Goal: Information Seeking & Learning: Learn about a topic

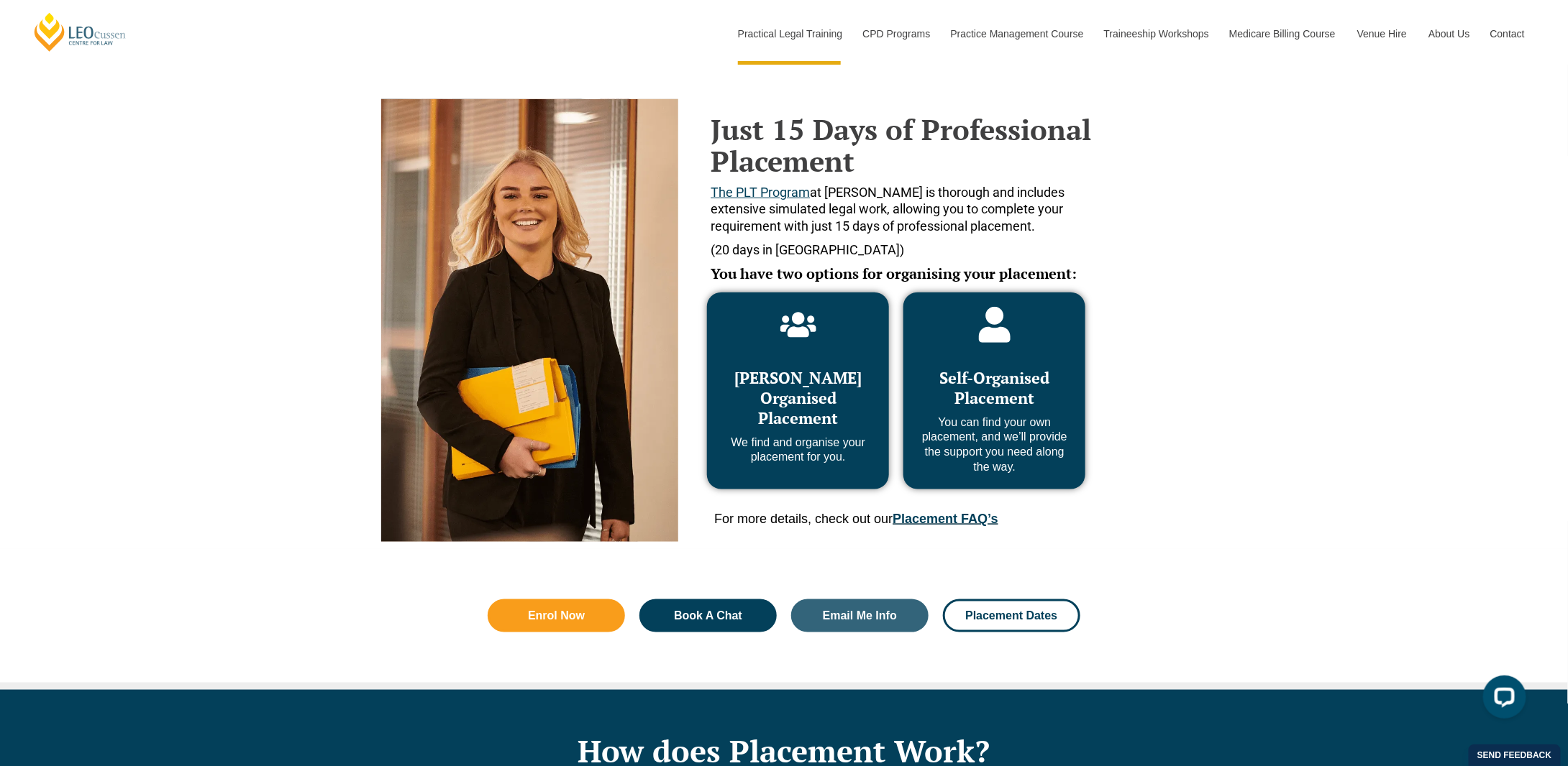
click at [975, 521] on link "Placement FAQ’s" at bounding box center [944, 519] width 105 height 14
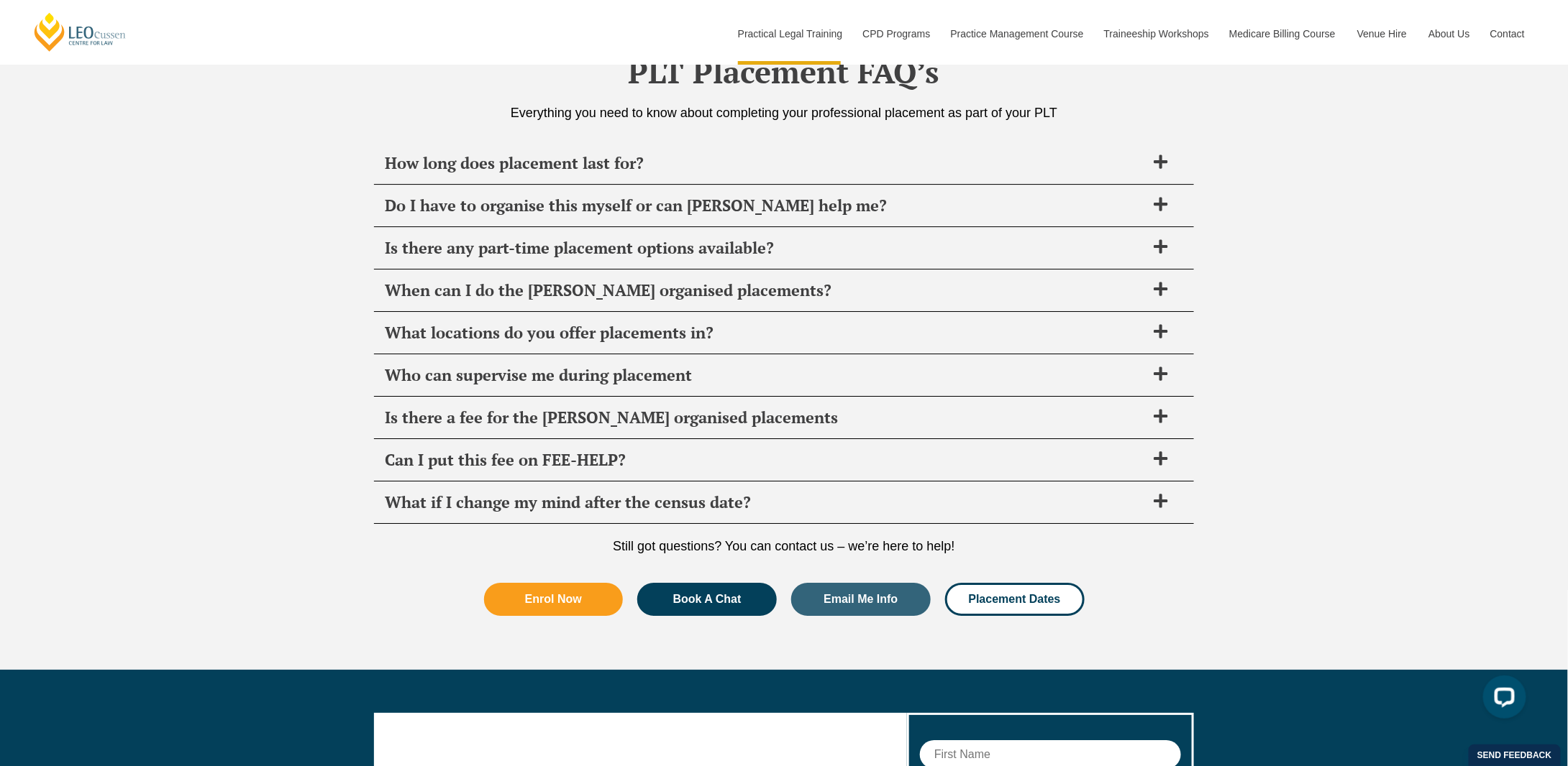
scroll to position [4928, 0]
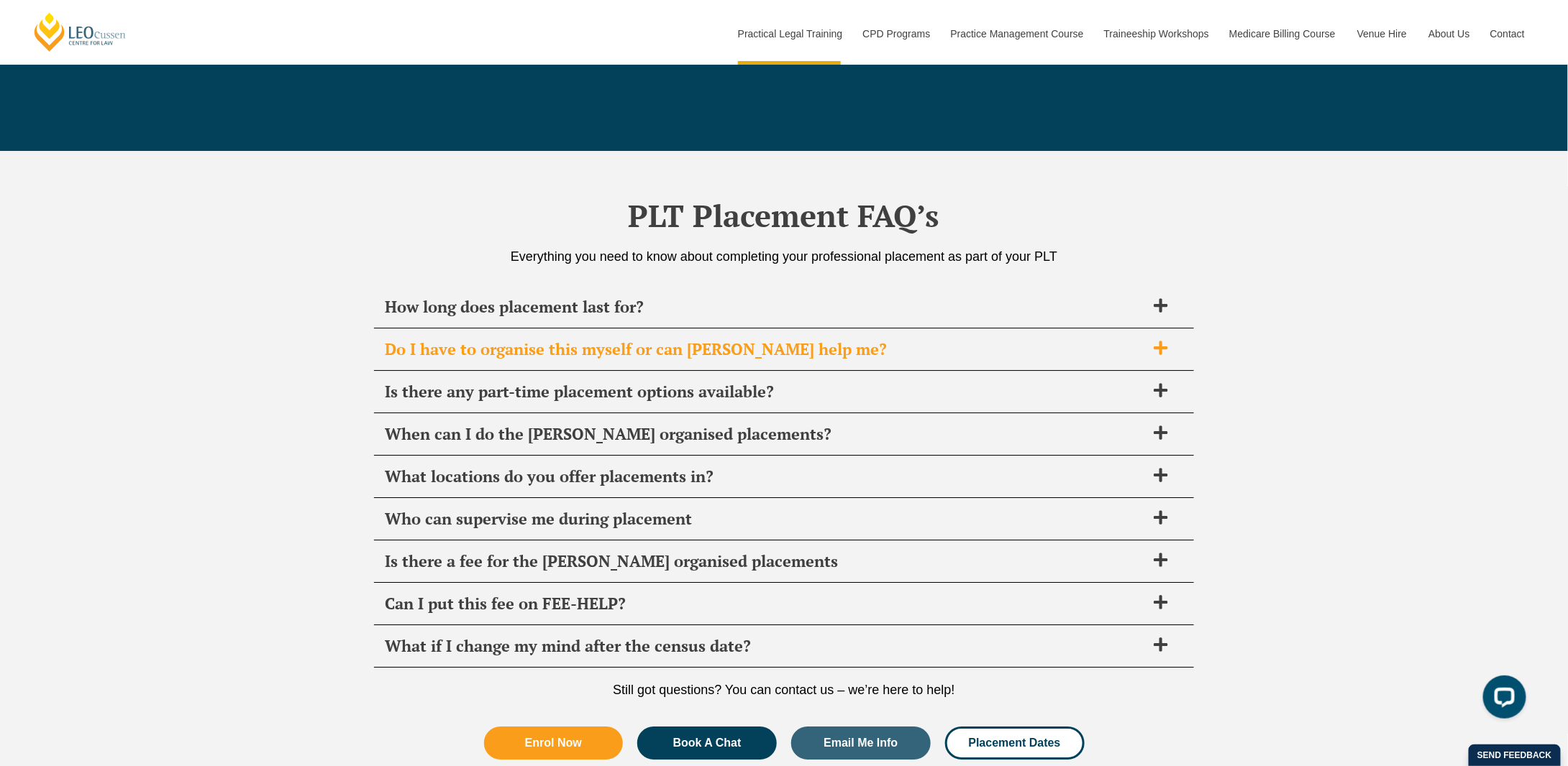
click at [777, 352] on div "Do I have to organise this myself or can Leo Cussen help me?" at bounding box center [784, 349] width 819 height 42
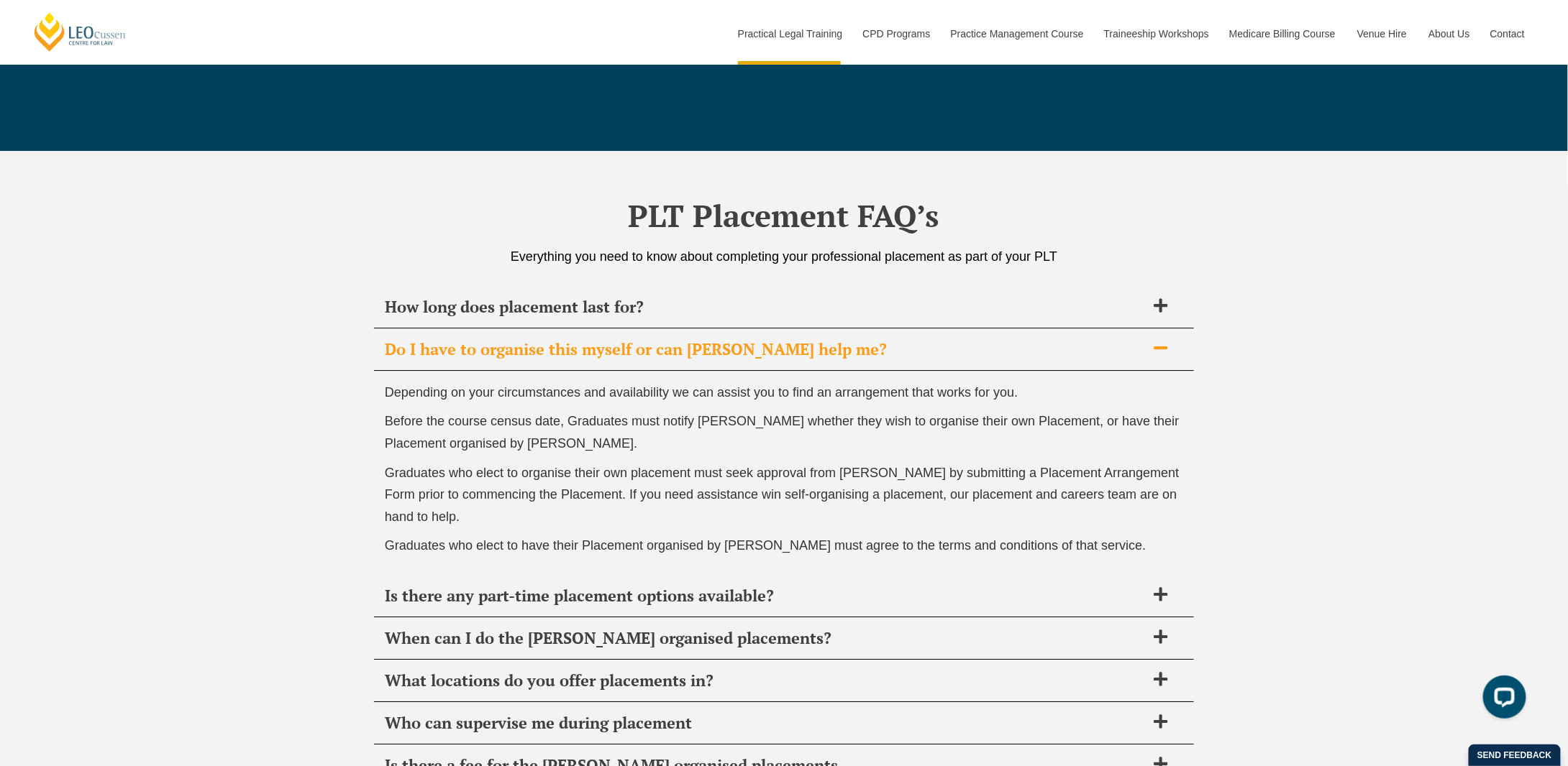
click at [769, 386] on span "Depending on your circumstances and availability we can assist you to find an a…" at bounding box center [701, 392] width 633 height 14
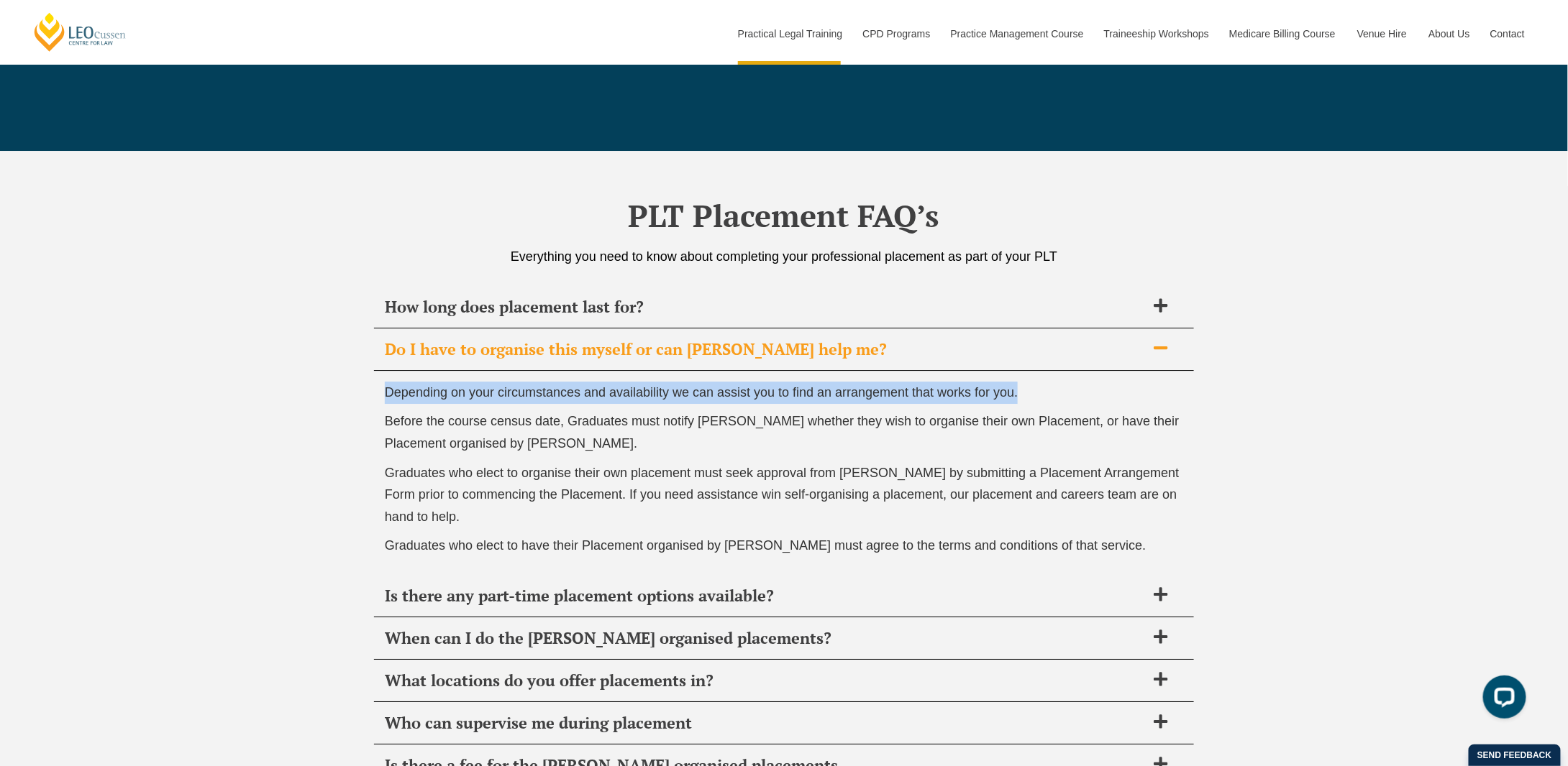
click at [769, 386] on span "Depending on your circumstances and availability we can assist you to find an a…" at bounding box center [701, 392] width 633 height 14
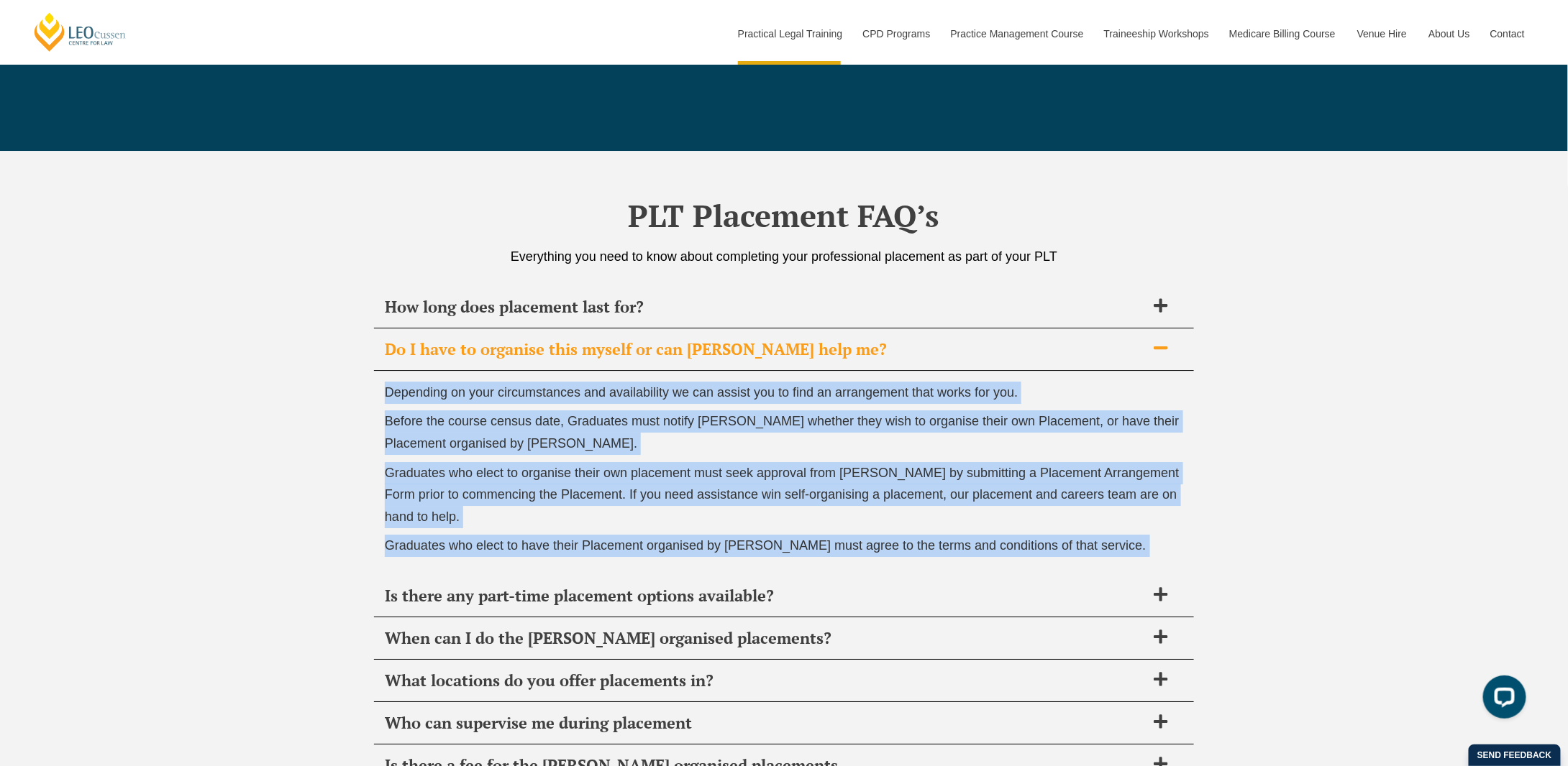
drag, startPoint x: 769, startPoint y: 386, endPoint x: 833, endPoint y: 528, distance: 155.8
click at [833, 528] on div "Depending on your circumstances and availability we can assist you to find an a…" at bounding box center [784, 472] width 819 height 204
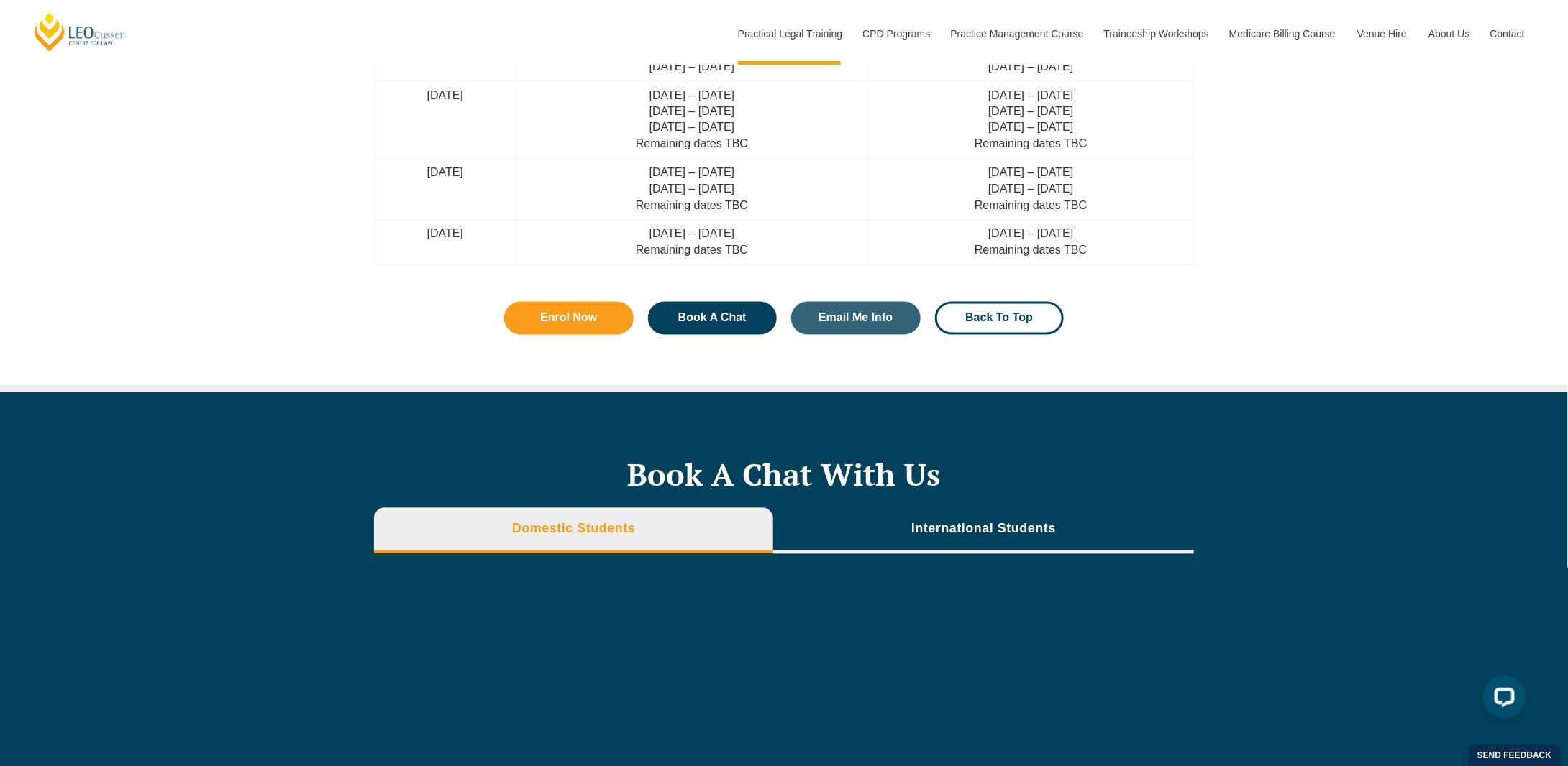
scroll to position [3993, 0]
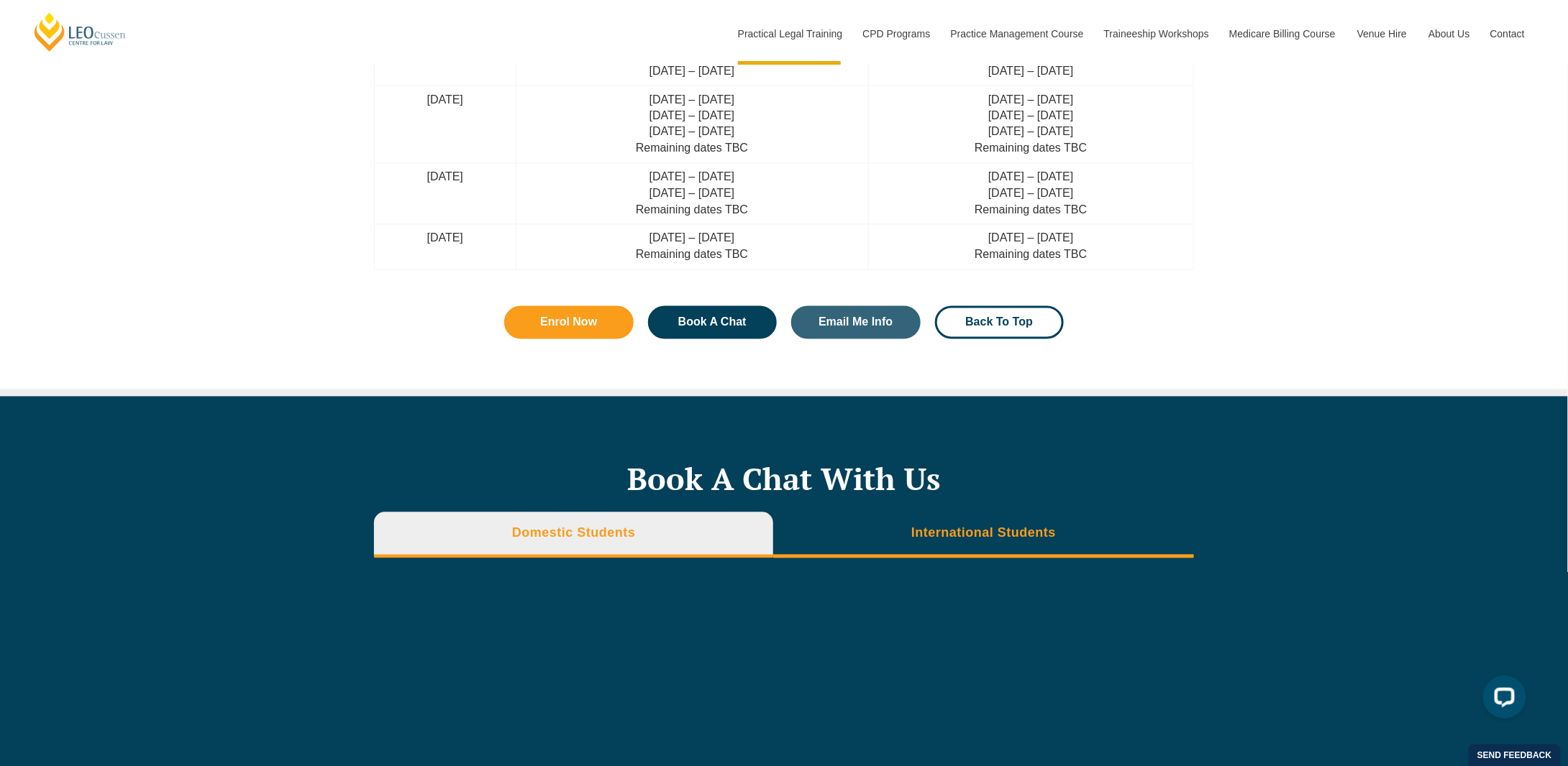
click at [863, 521] on li "International Students" at bounding box center [983, 535] width 421 height 46
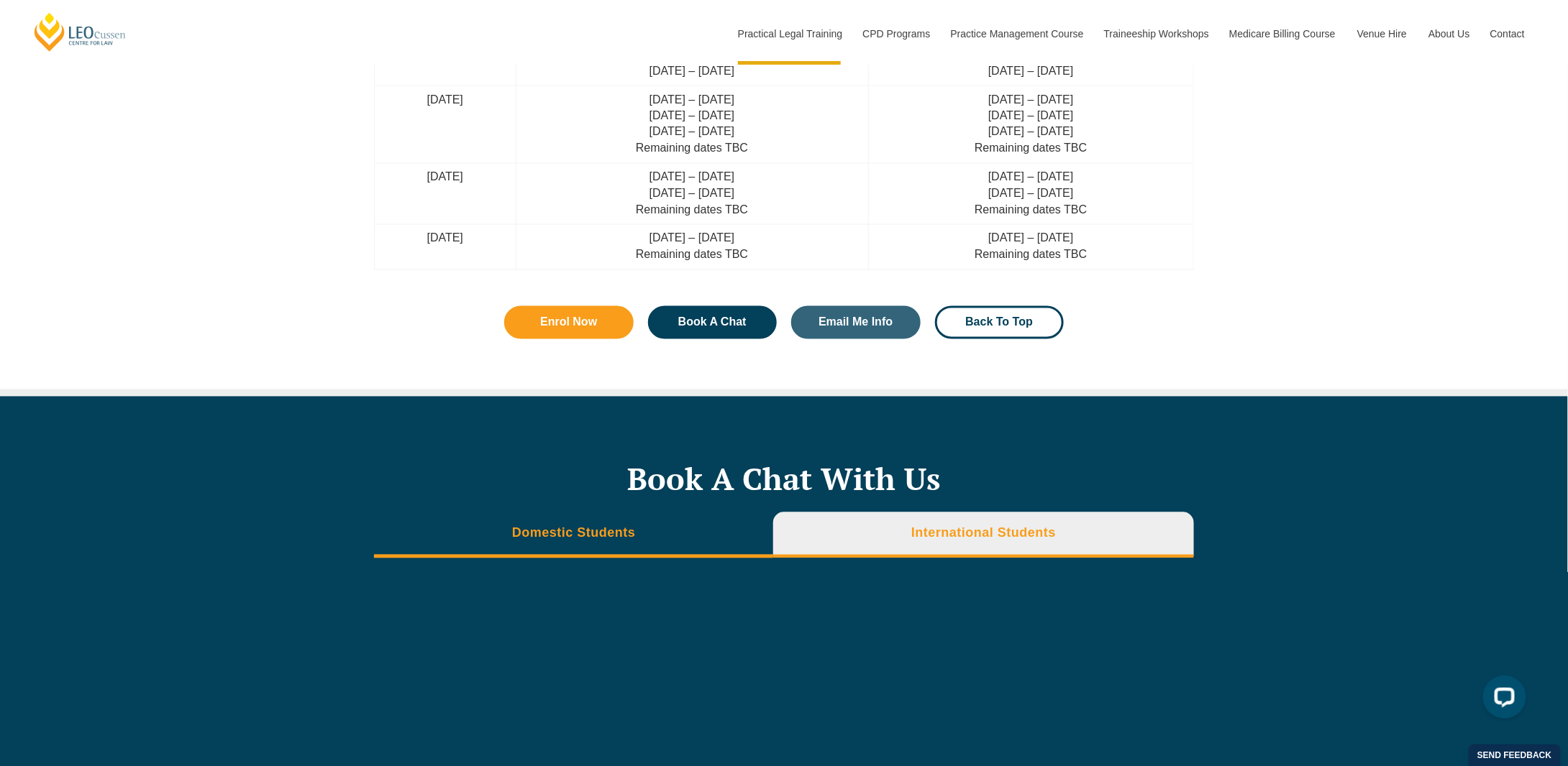
click at [744, 520] on li "Domestic Students" at bounding box center [573, 535] width 399 height 46
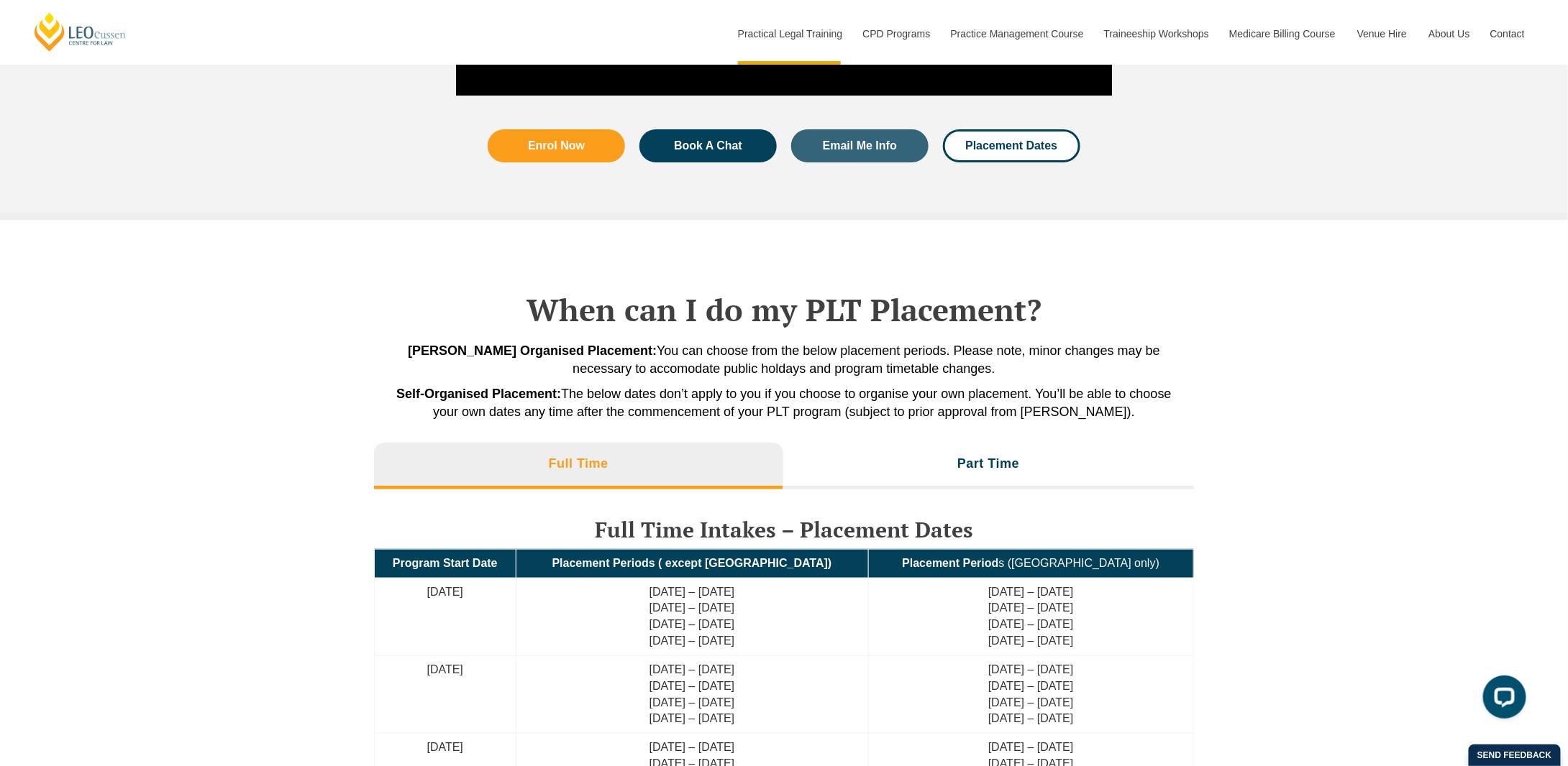
scroll to position [2844, 0]
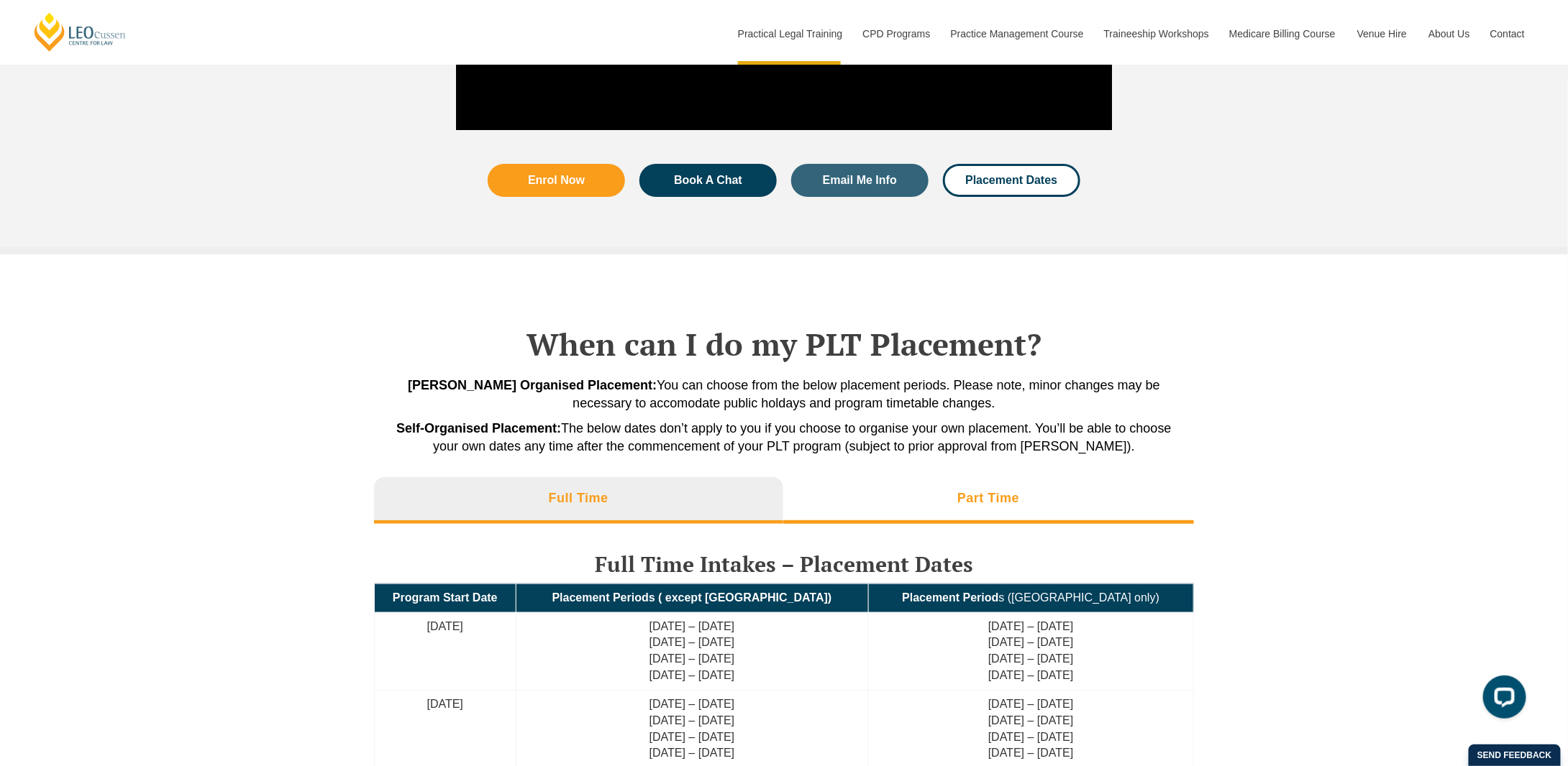
click at [879, 518] on li "Part Time" at bounding box center [989, 499] width 412 height 46
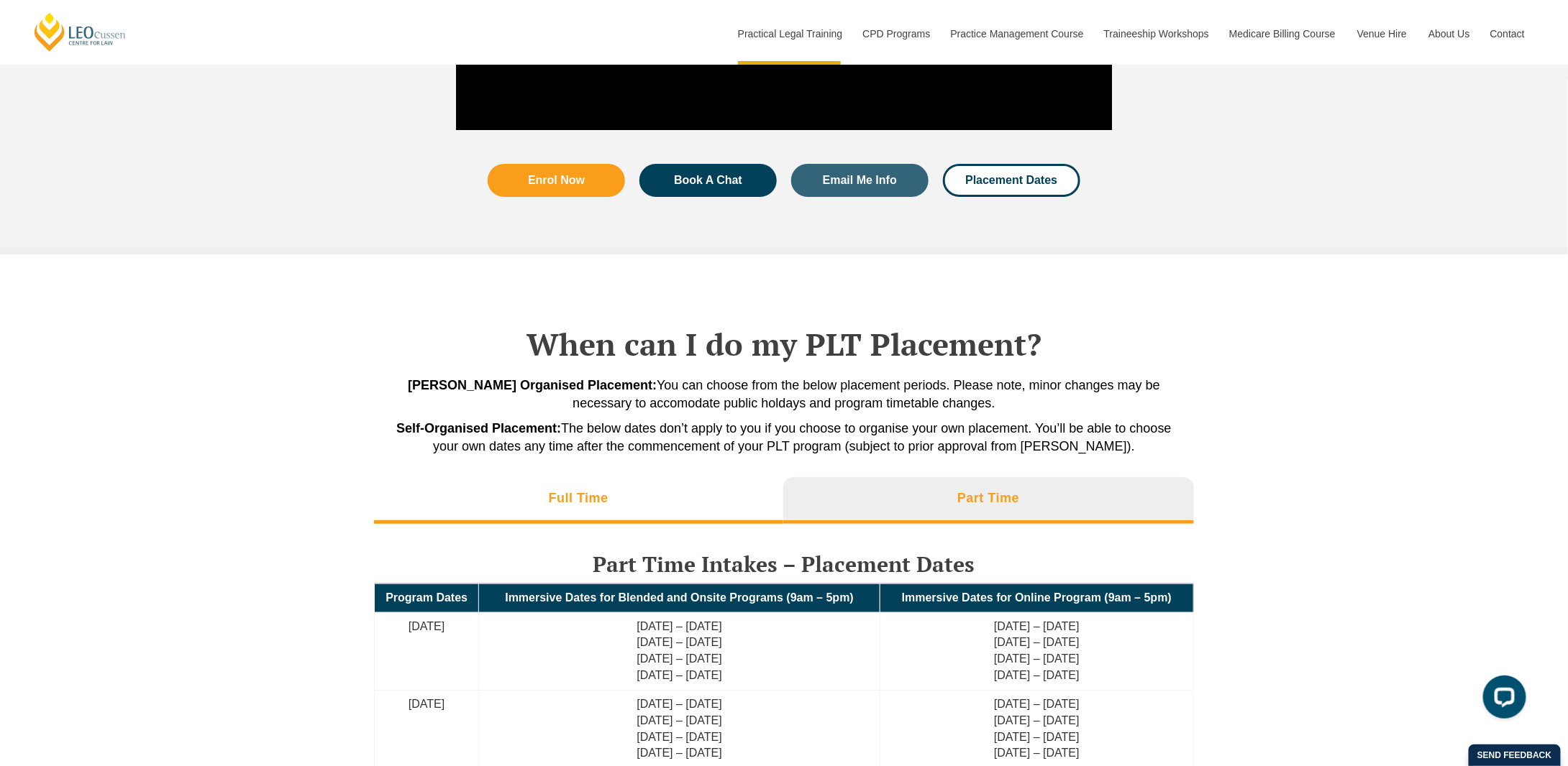
click at [735, 511] on li "Full Time" at bounding box center [578, 499] width 409 height 46
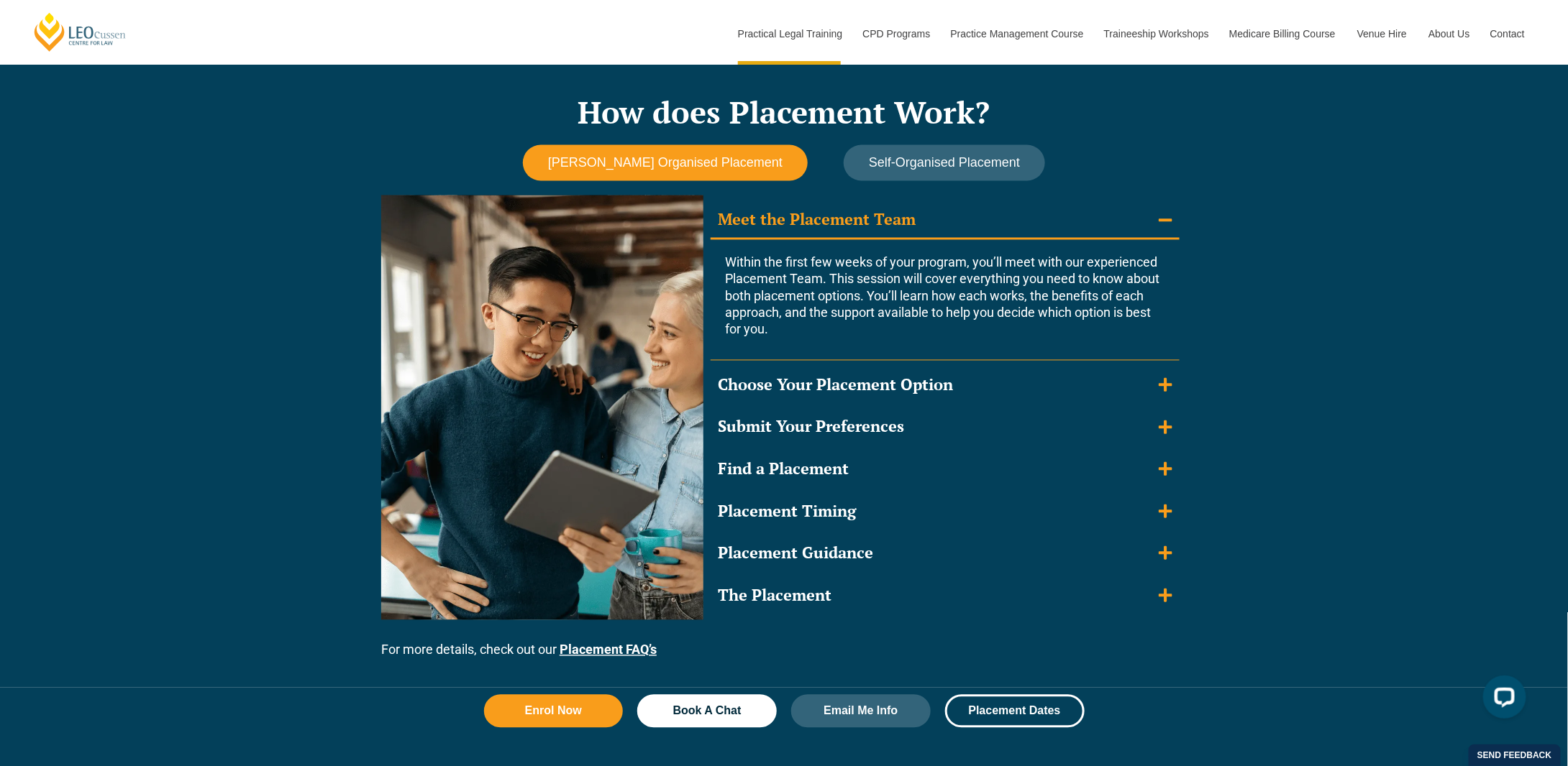
scroll to position [1118, 0]
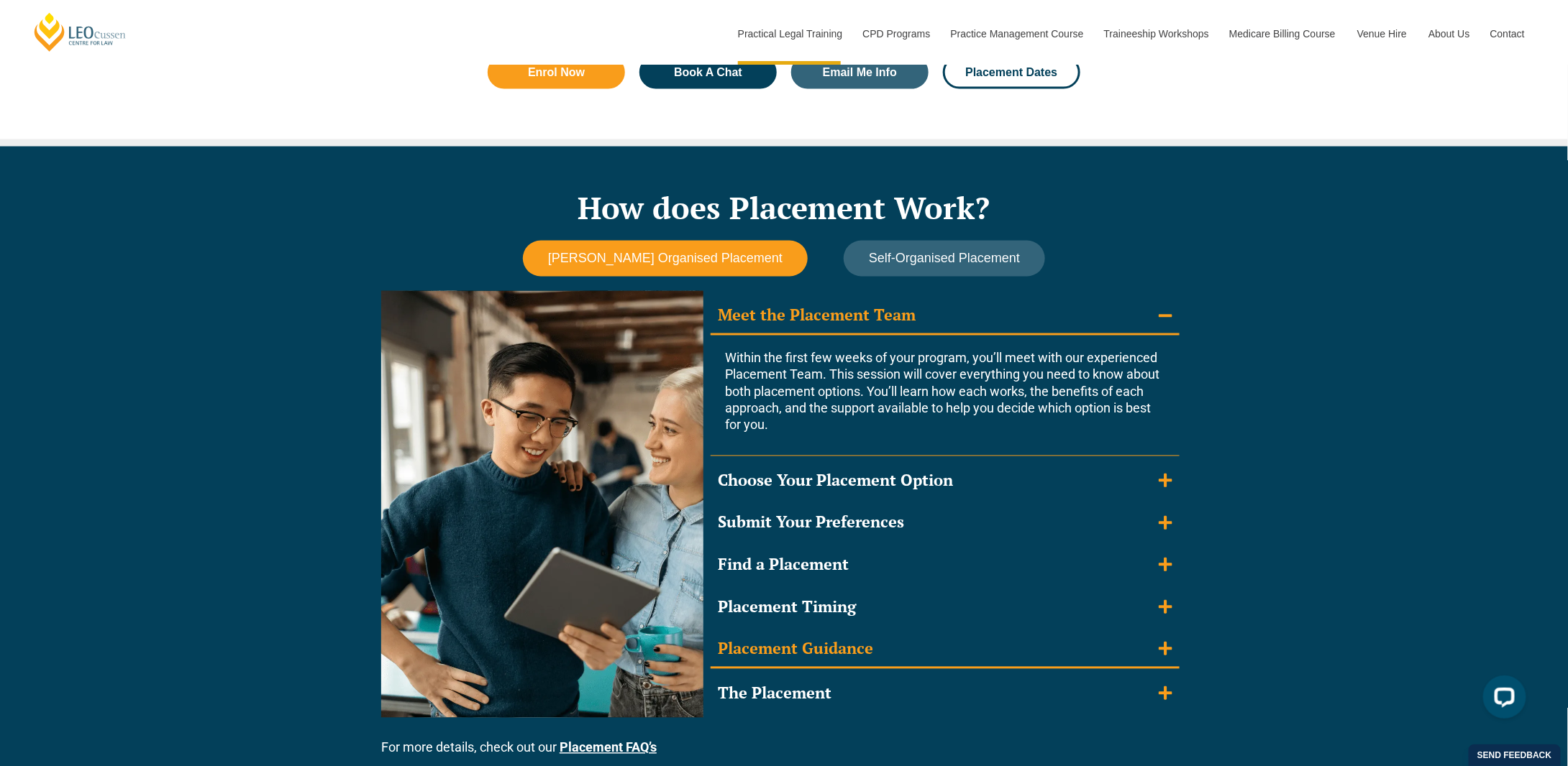
click at [899, 657] on summary "Placement Guidance" at bounding box center [945, 651] width 469 height 38
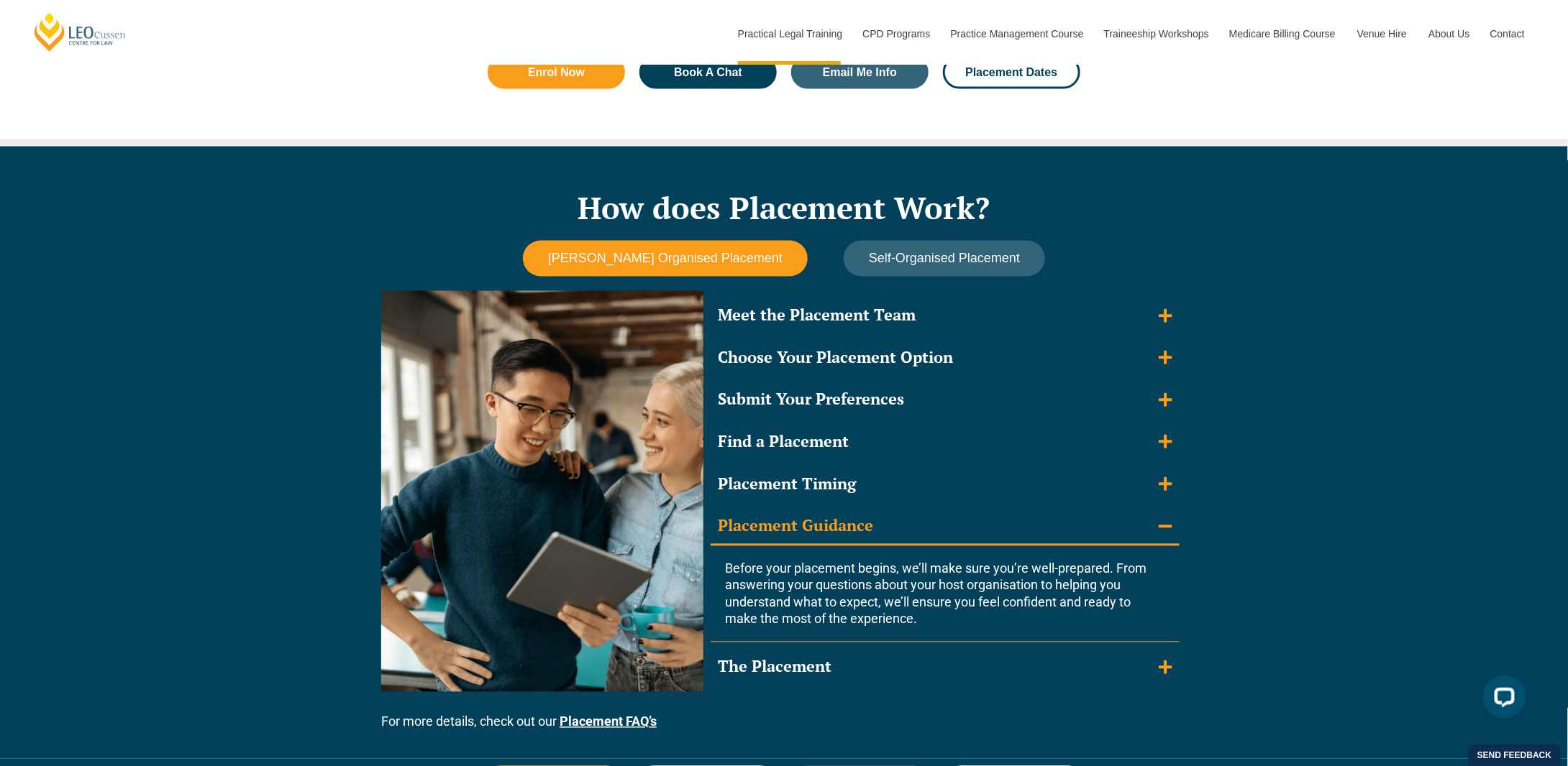
click at [909, 532] on summary "Placement Guidance" at bounding box center [945, 528] width 469 height 38
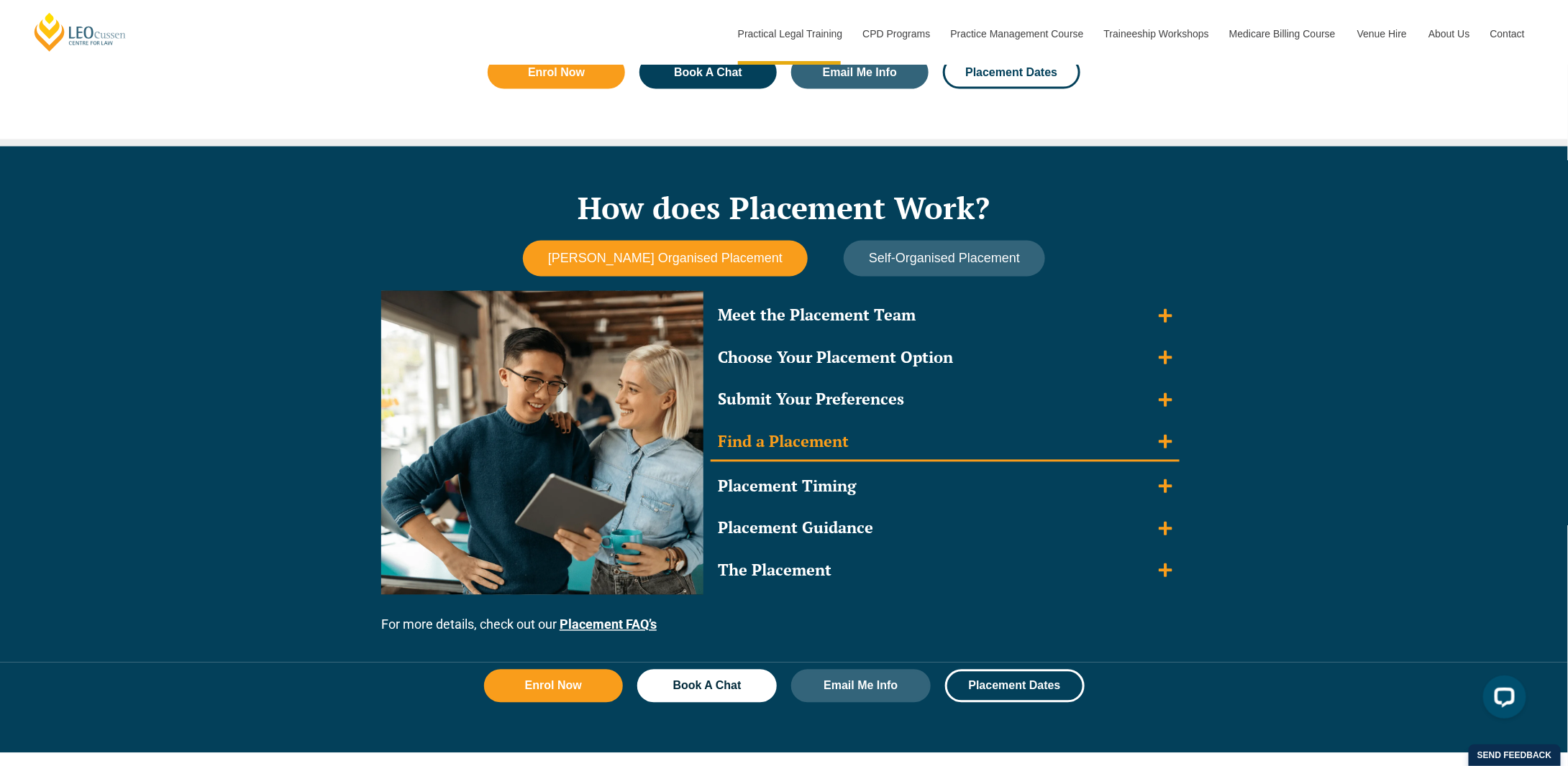
click at [881, 455] on summary "Find a Placement" at bounding box center [945, 444] width 469 height 38
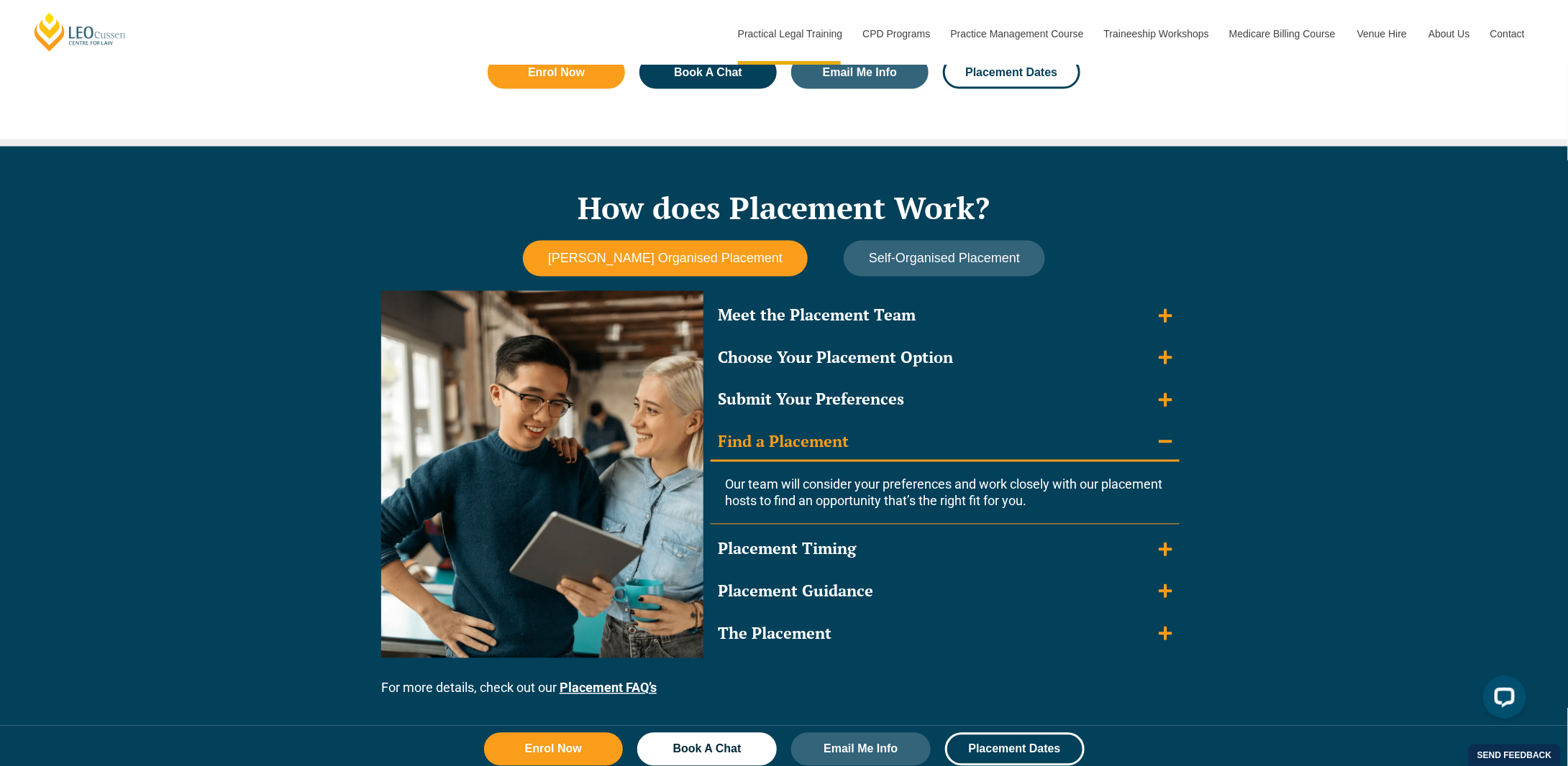
click at [881, 455] on summary "Find a Placement" at bounding box center [945, 444] width 469 height 38
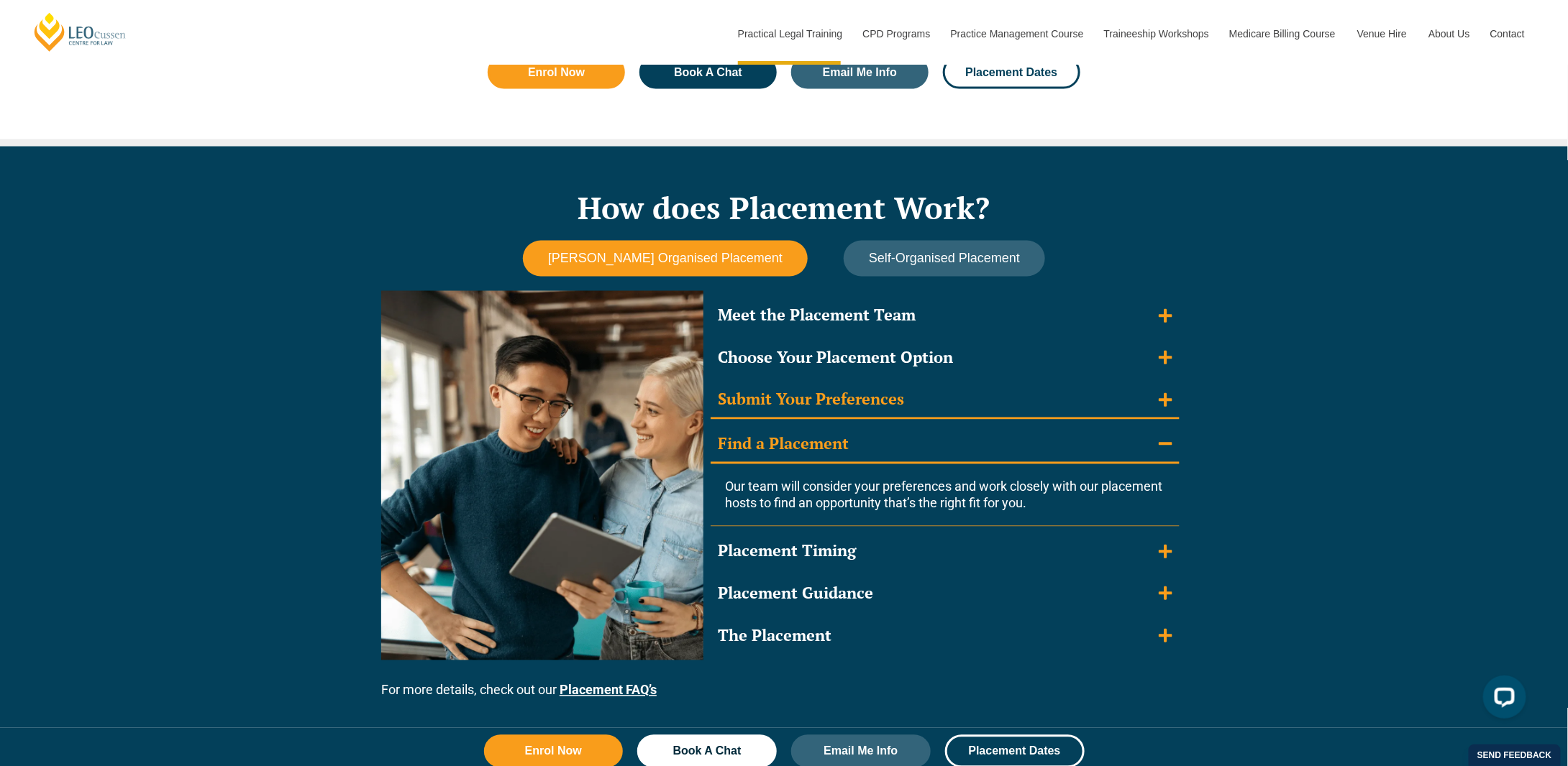
click at [892, 405] on div "Submit Your Preferences" at bounding box center [811, 400] width 186 height 21
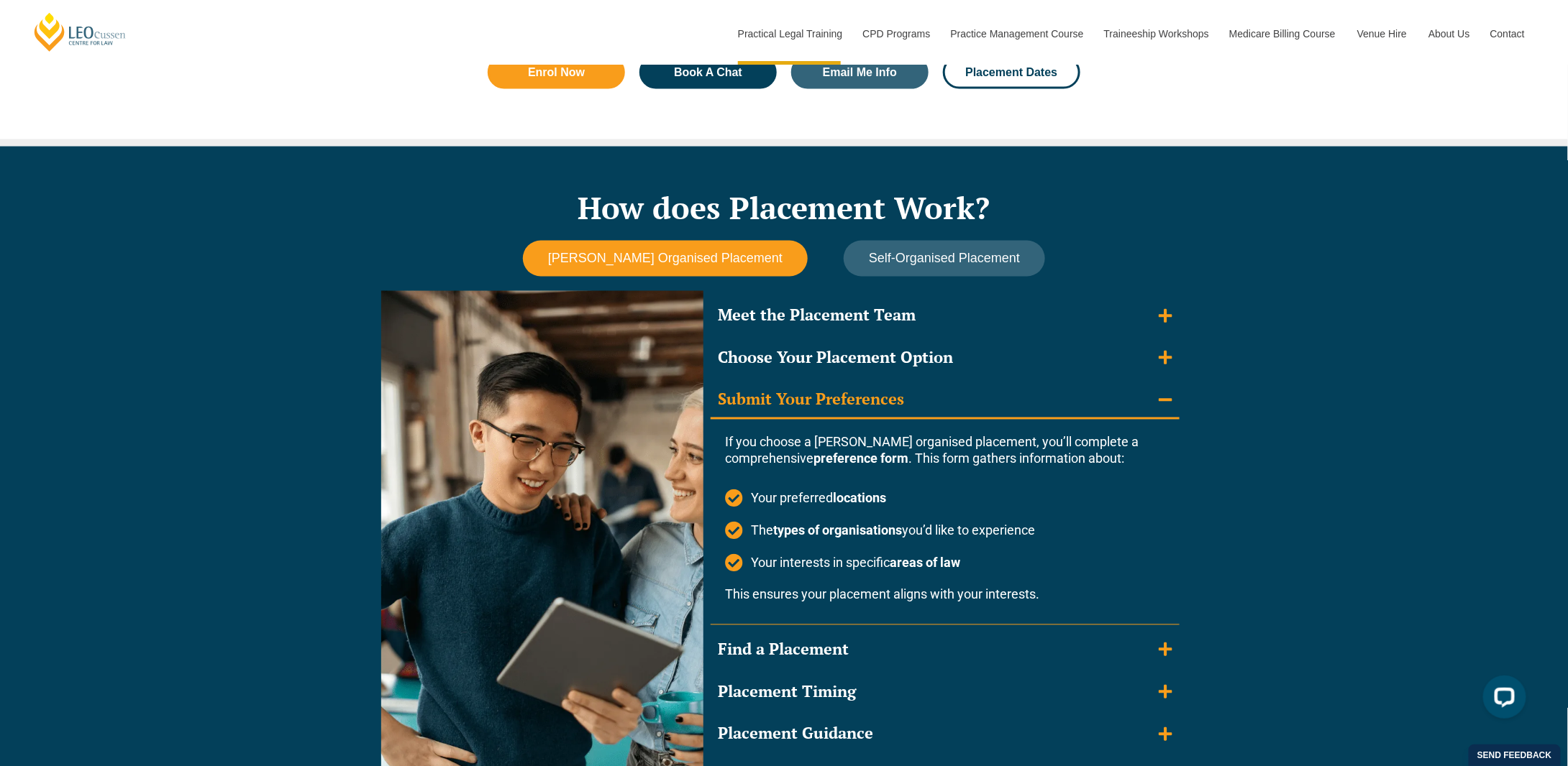
click at [892, 405] on div "Submit Your Preferences" at bounding box center [811, 400] width 186 height 21
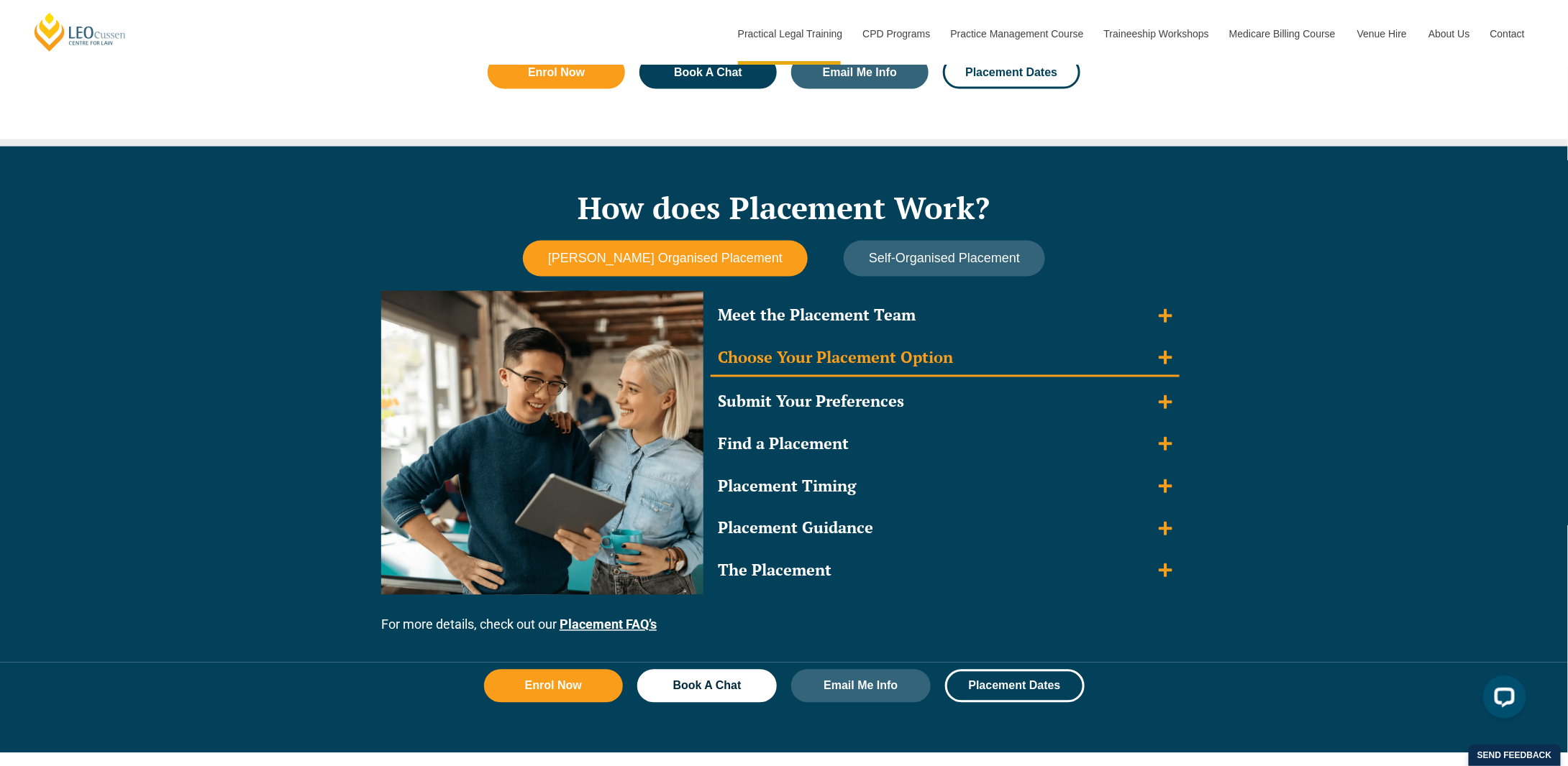
click at [890, 369] on summary "Choose Your Placement Option" at bounding box center [945, 359] width 469 height 38
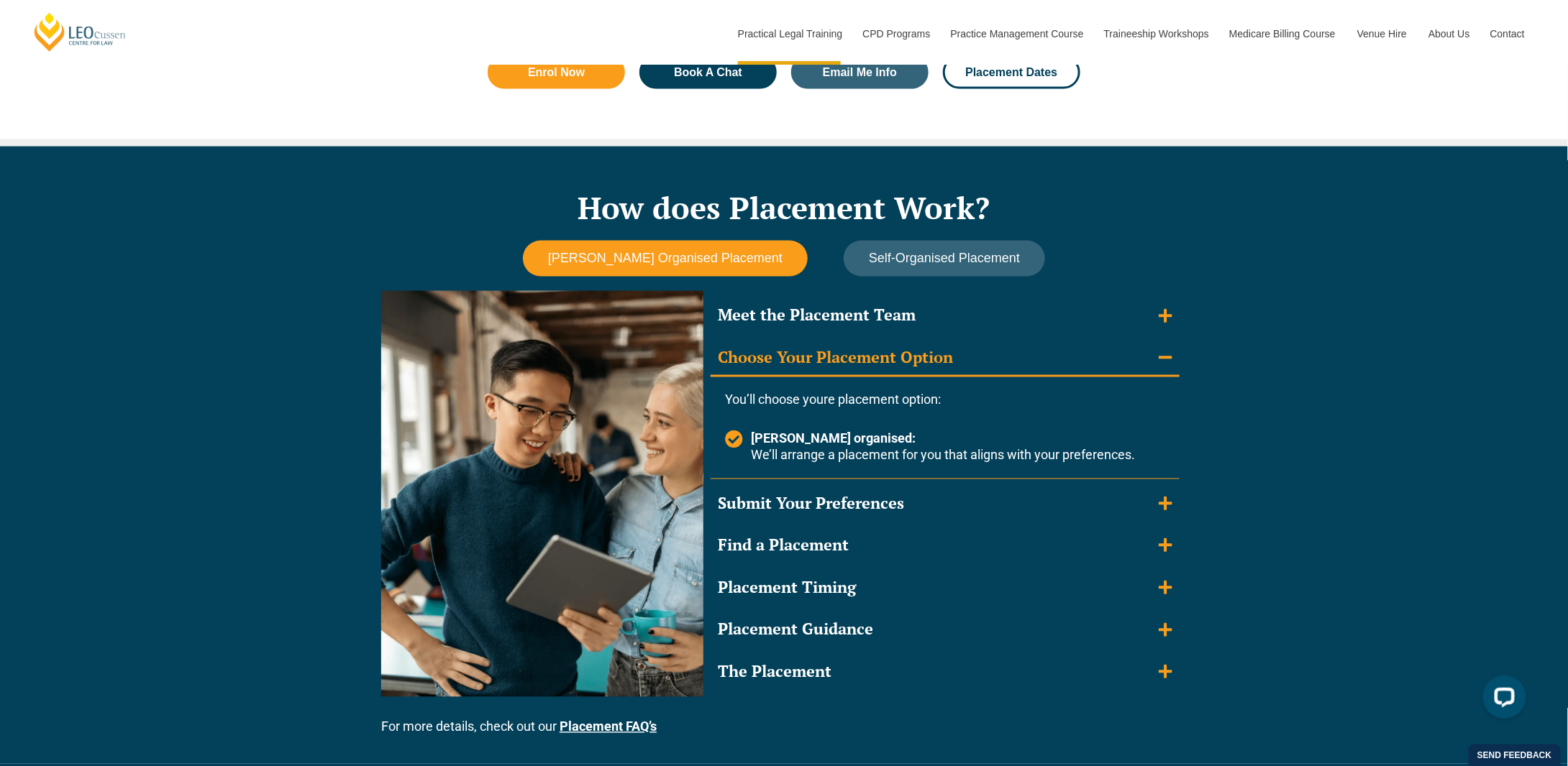
click at [890, 369] on summary "Choose Your Placement Option" at bounding box center [945, 359] width 469 height 38
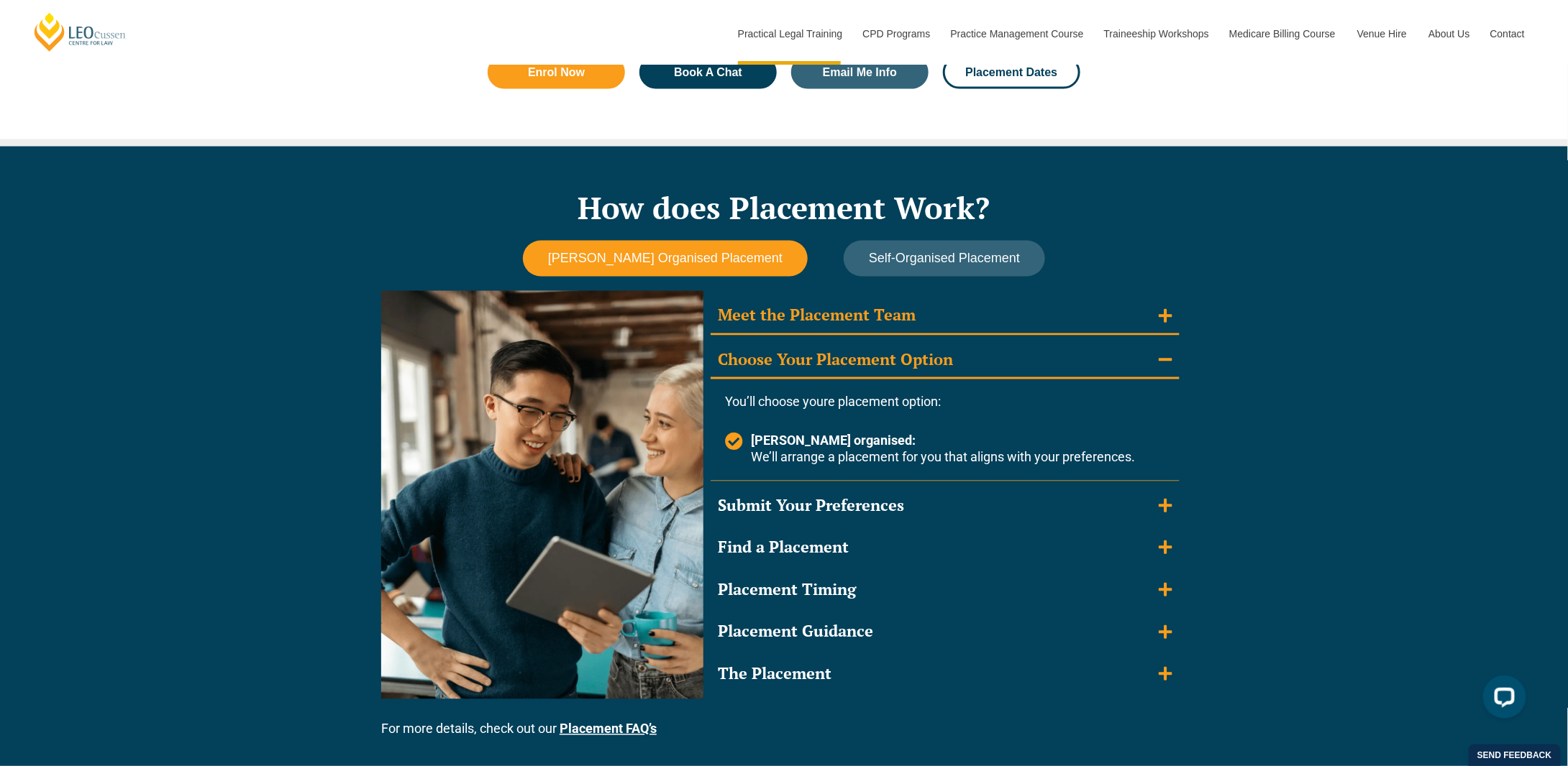
click at [880, 321] on div "Meet the Placement Team" at bounding box center [817, 315] width 198 height 21
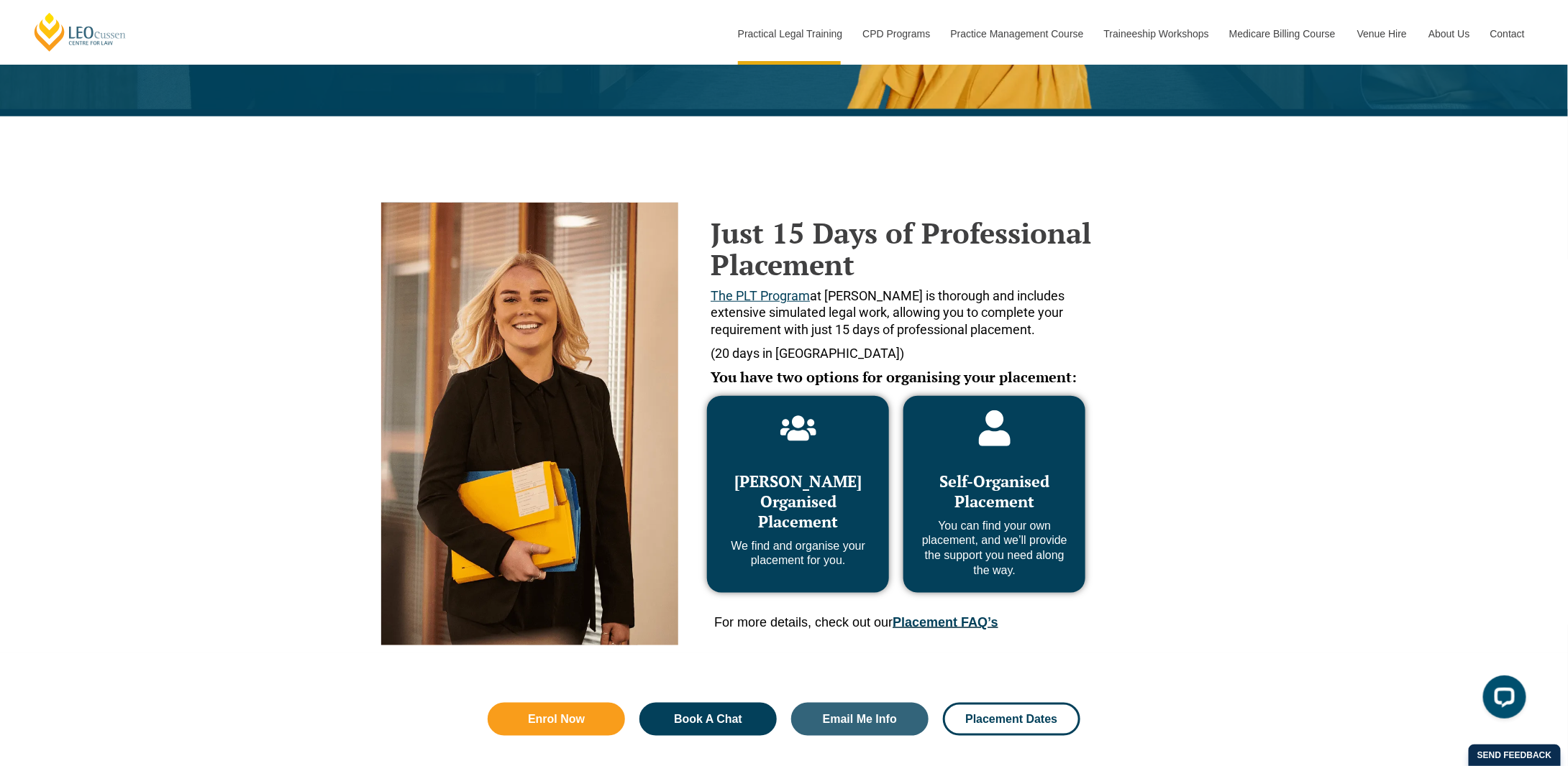
scroll to position [400, 0]
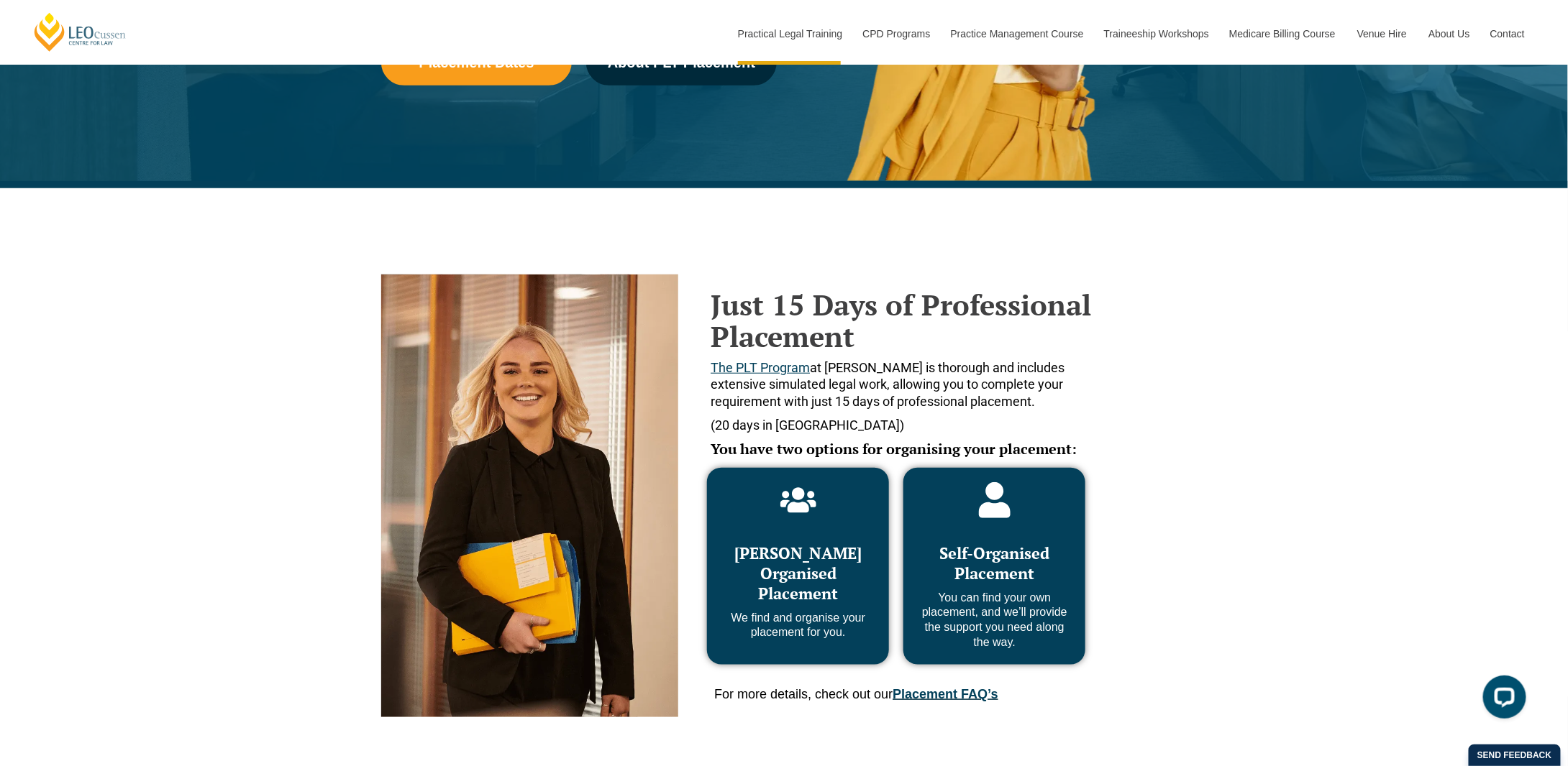
click at [809, 568] on span "Leo Cussen Organised Placement" at bounding box center [798, 573] width 128 height 61
drag, startPoint x: 809, startPoint y: 568, endPoint x: 826, endPoint y: 669, distance: 102.4
click at [826, 669] on div "Leo Cussen Organised Placement We find and organise your placement for you. Sel…" at bounding box center [896, 566] width 393 height 211
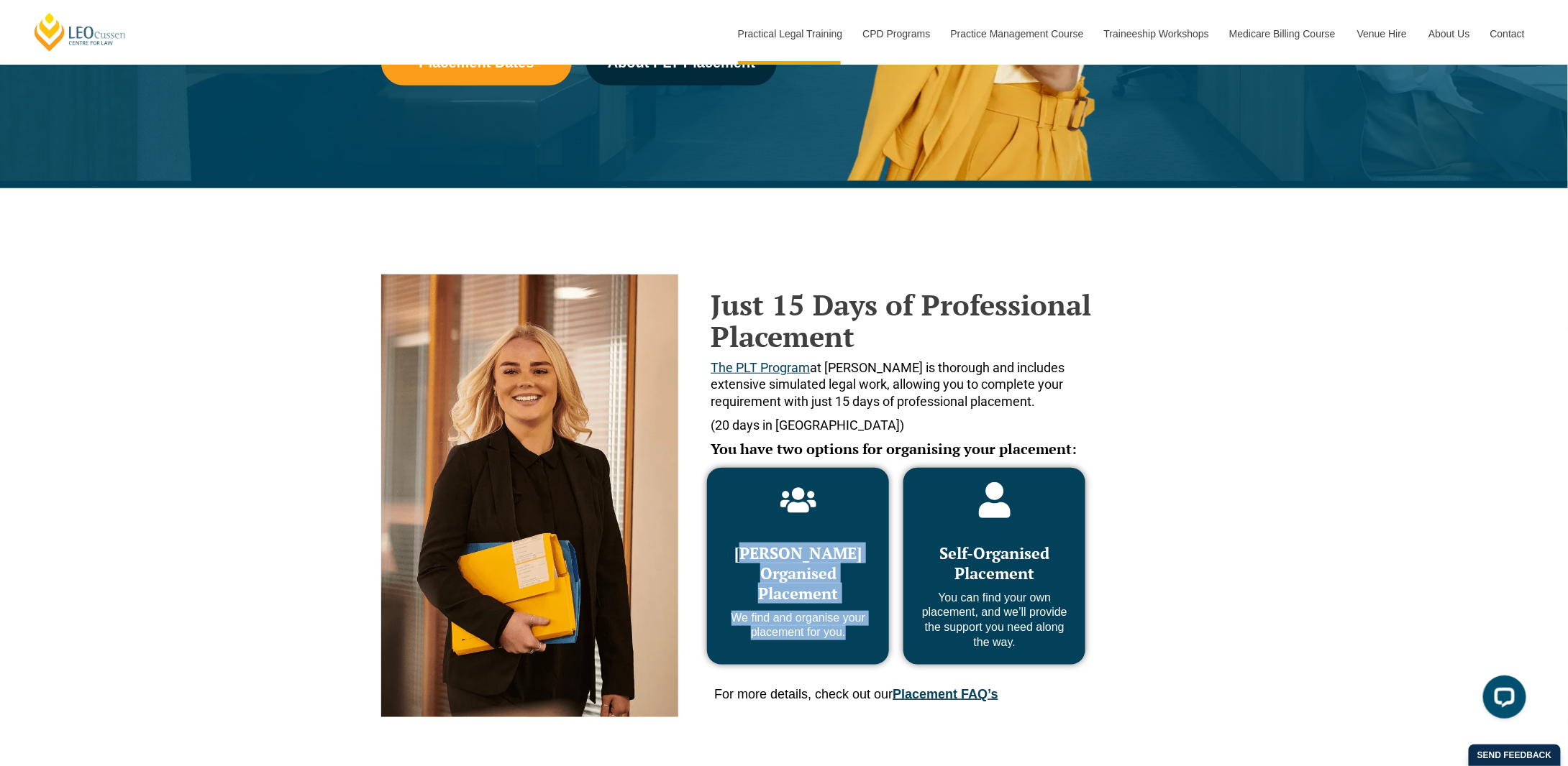
click at [824, 649] on div "Leo Cussen Organised Placement We find and organise your placement for you." at bounding box center [798, 566] width 182 height 197
drag, startPoint x: 824, startPoint y: 649, endPoint x: 811, endPoint y: 578, distance: 72.2
click at [811, 578] on div "Leo Cussen Organised Placement We find and organise your placement for you." at bounding box center [798, 566] width 182 height 197
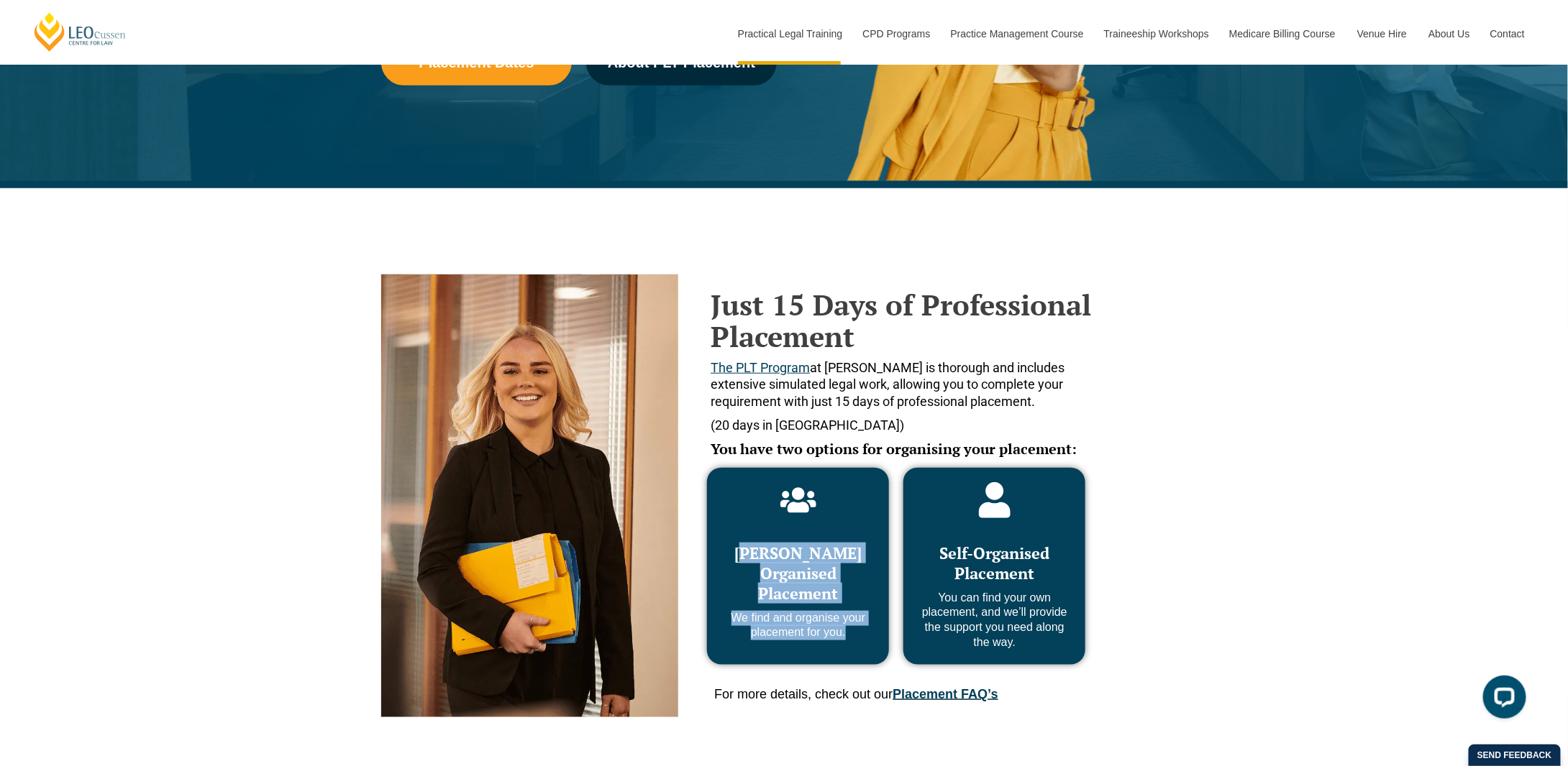
click at [811, 578] on span "Leo Cussen Organised Placement" at bounding box center [798, 573] width 128 height 61
drag, startPoint x: 811, startPoint y: 578, endPoint x: 828, endPoint y: 653, distance: 76.9
click at [828, 653] on div "Leo Cussen Organised Placement We find and organise your placement for you." at bounding box center [798, 566] width 182 height 197
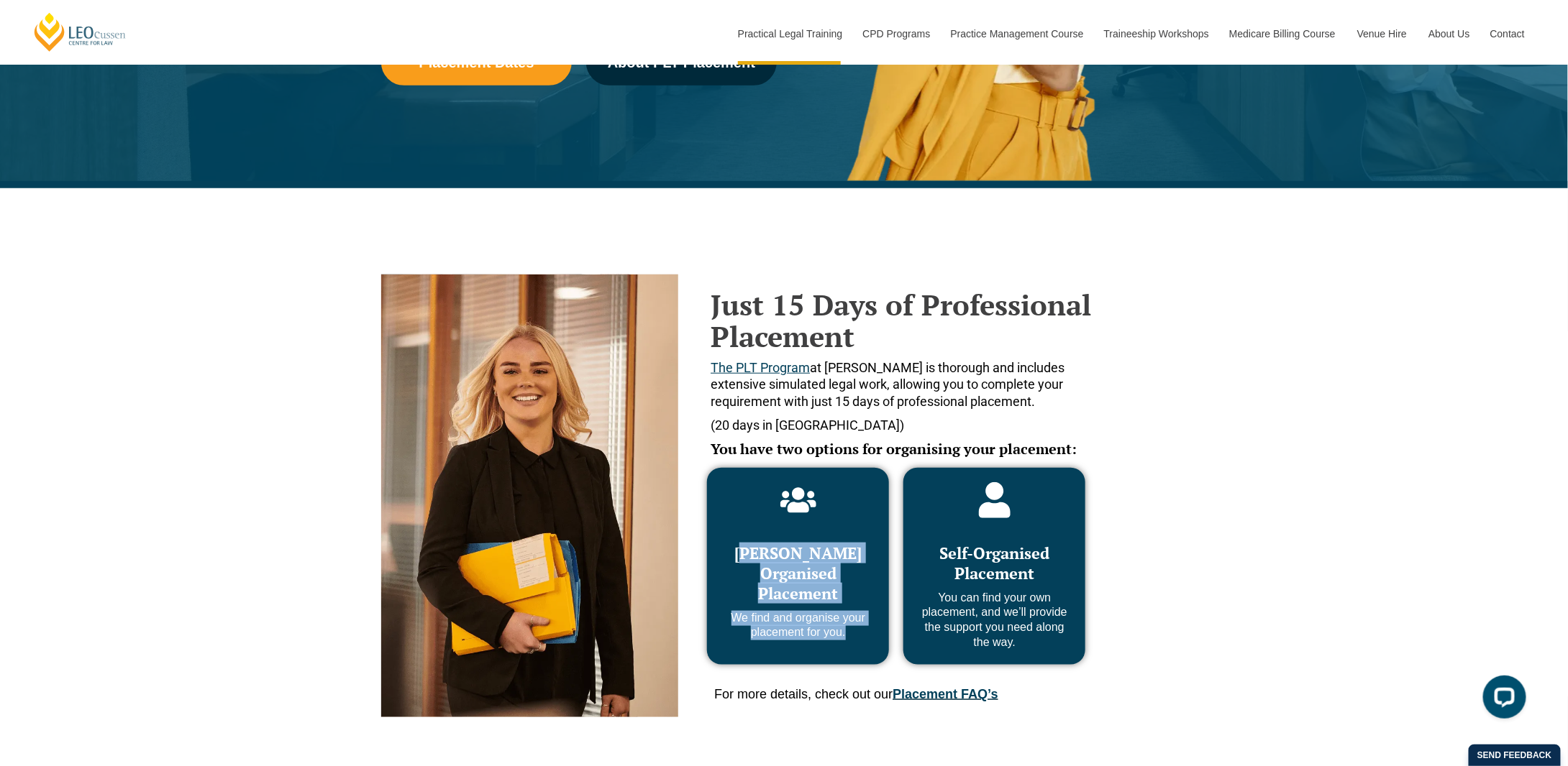
click at [828, 653] on div "Leo Cussen Organised Placement We find and organise your placement for you." at bounding box center [798, 566] width 182 height 197
drag, startPoint x: 828, startPoint y: 653, endPoint x: 807, endPoint y: 550, distance: 105.1
click at [807, 550] on div "Leo Cussen Organised Placement We find and organise your placement for you." at bounding box center [798, 566] width 182 height 197
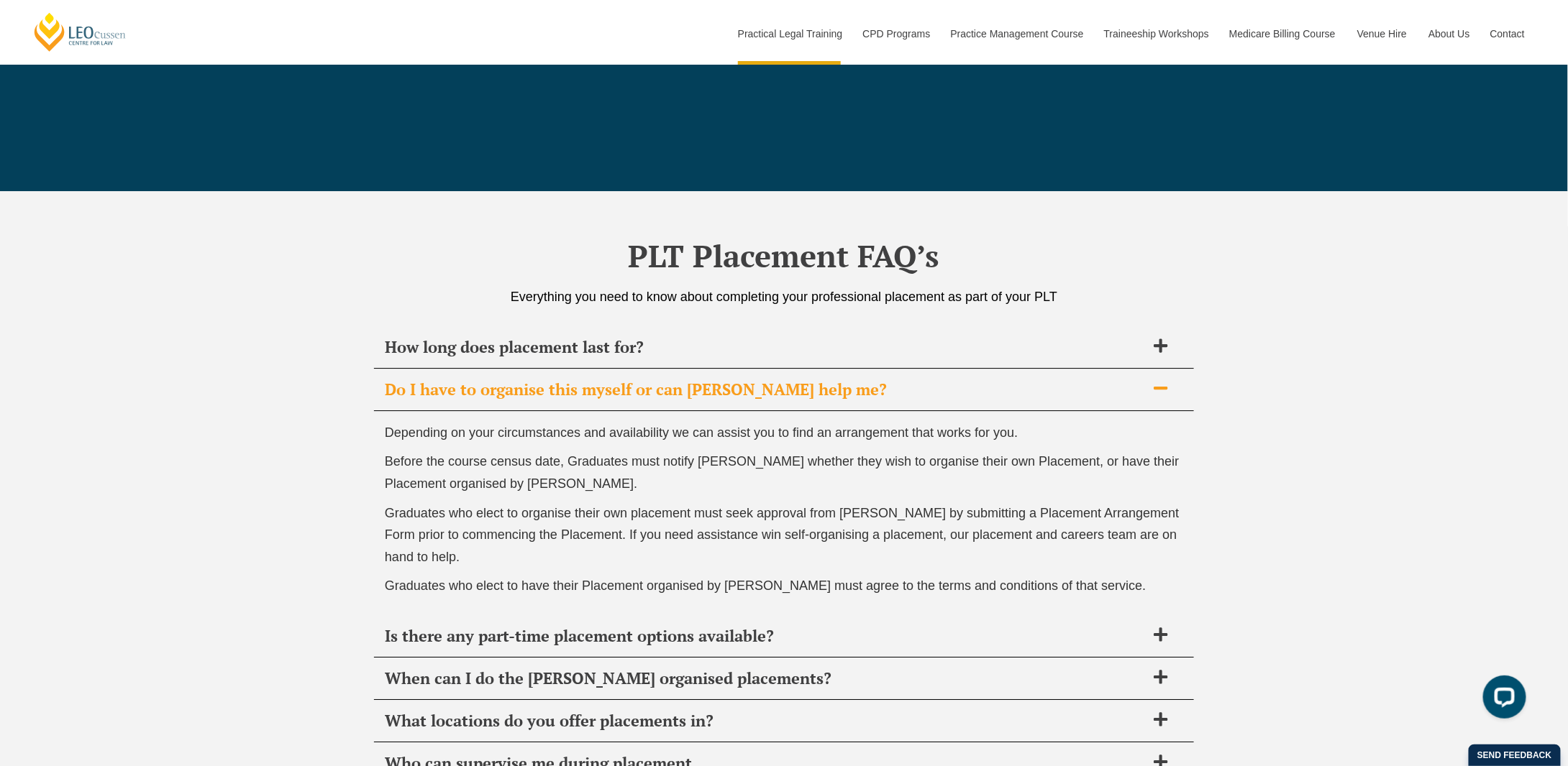
scroll to position [5103, 0]
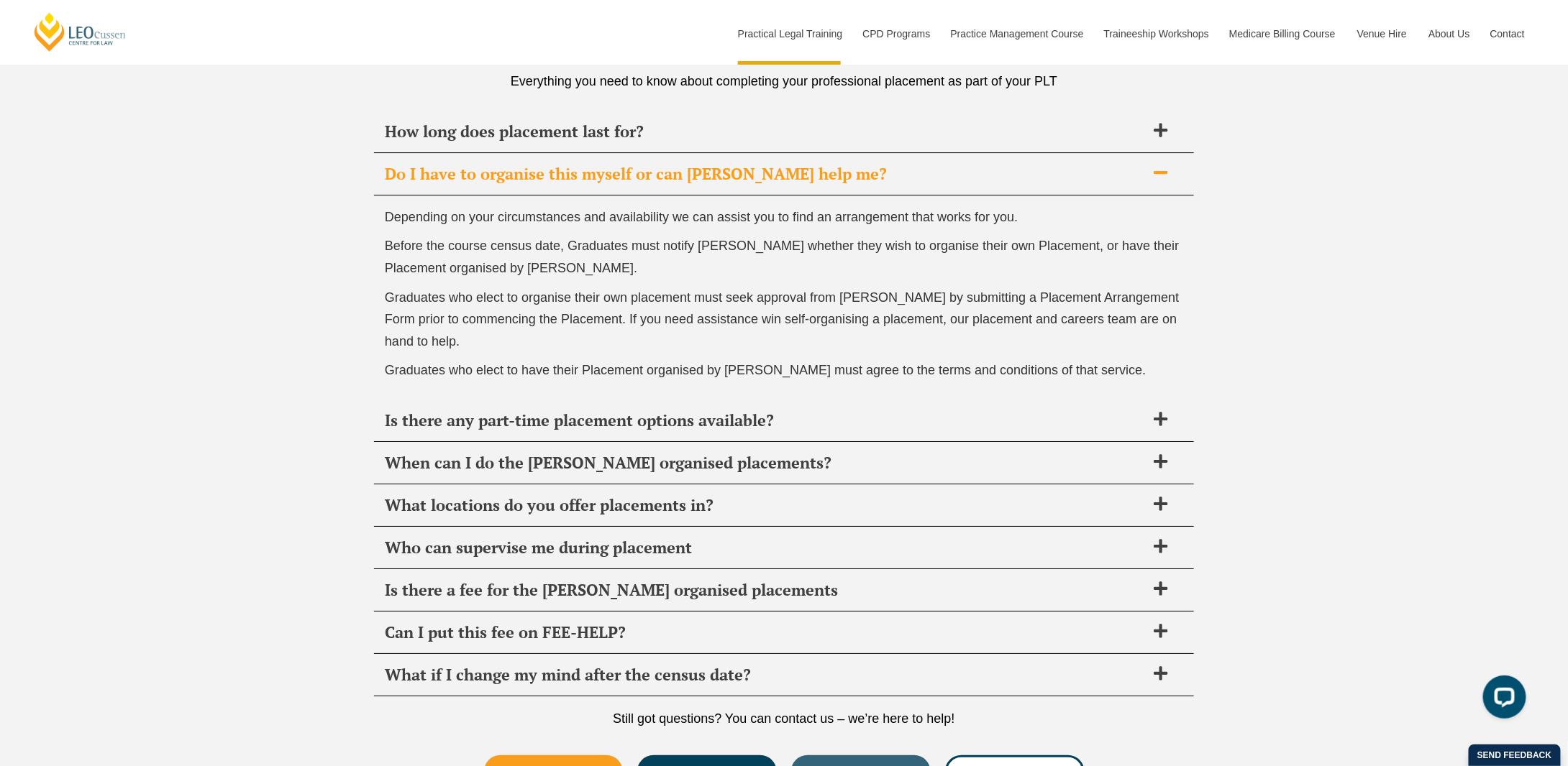
click at [751, 510] on div "What locations do you offer placements in?" at bounding box center [784, 505] width 819 height 42
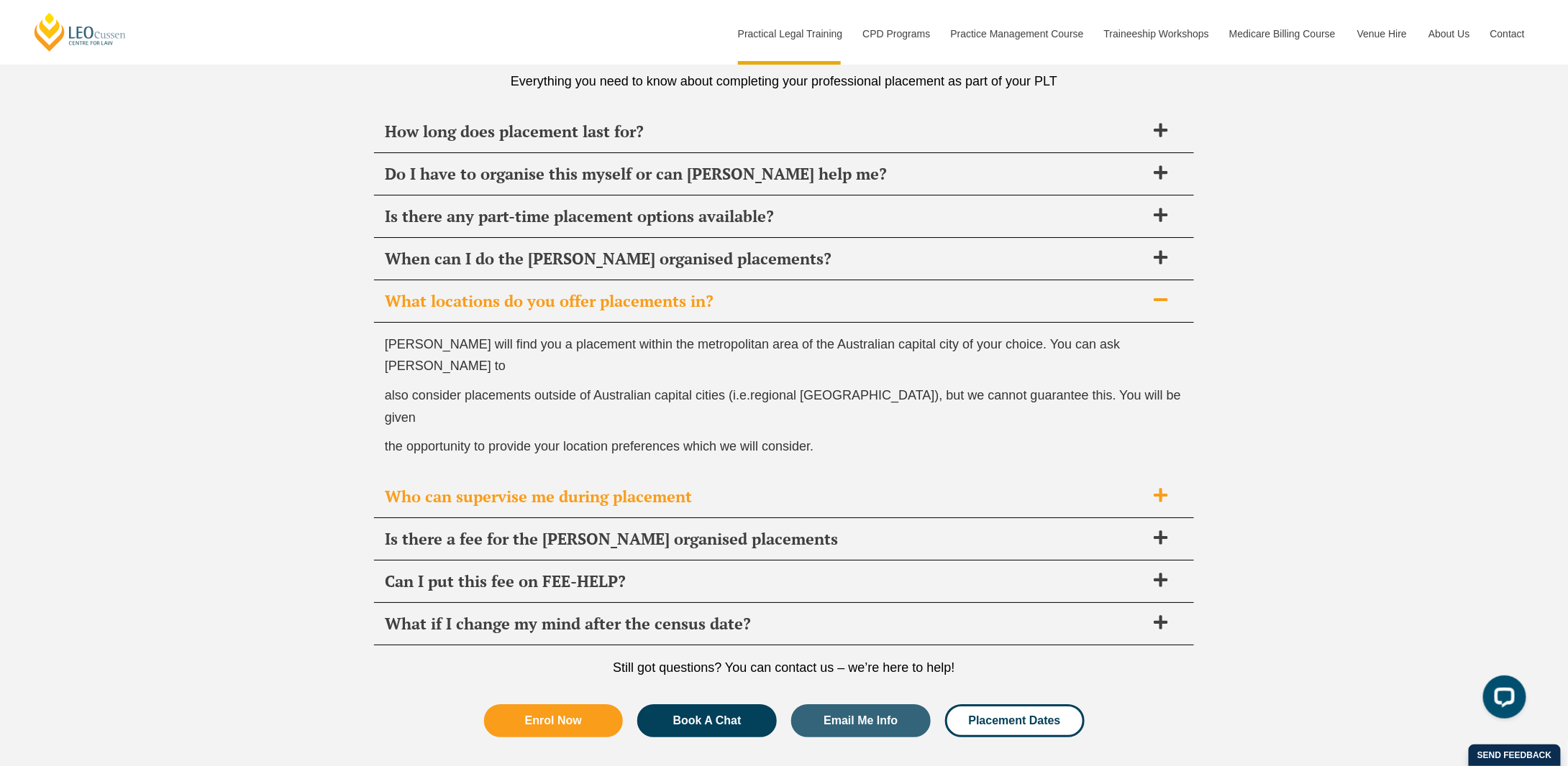
click at [679, 487] on span "Who can supervise me during placement" at bounding box center [765, 497] width 761 height 20
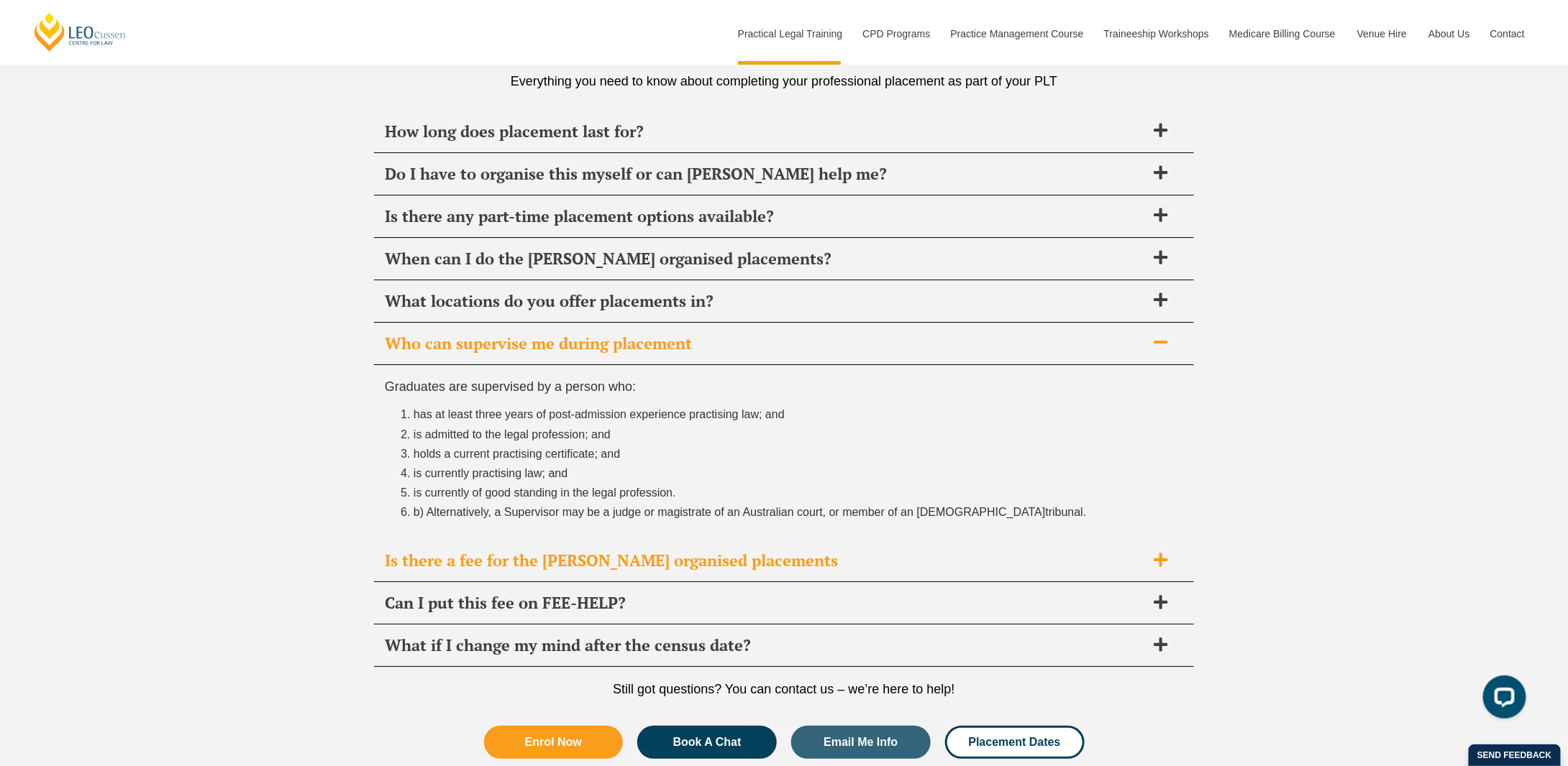
click at [610, 568] on div "Is there a fee for the Leo Cussen organised placements" at bounding box center [784, 560] width 819 height 42
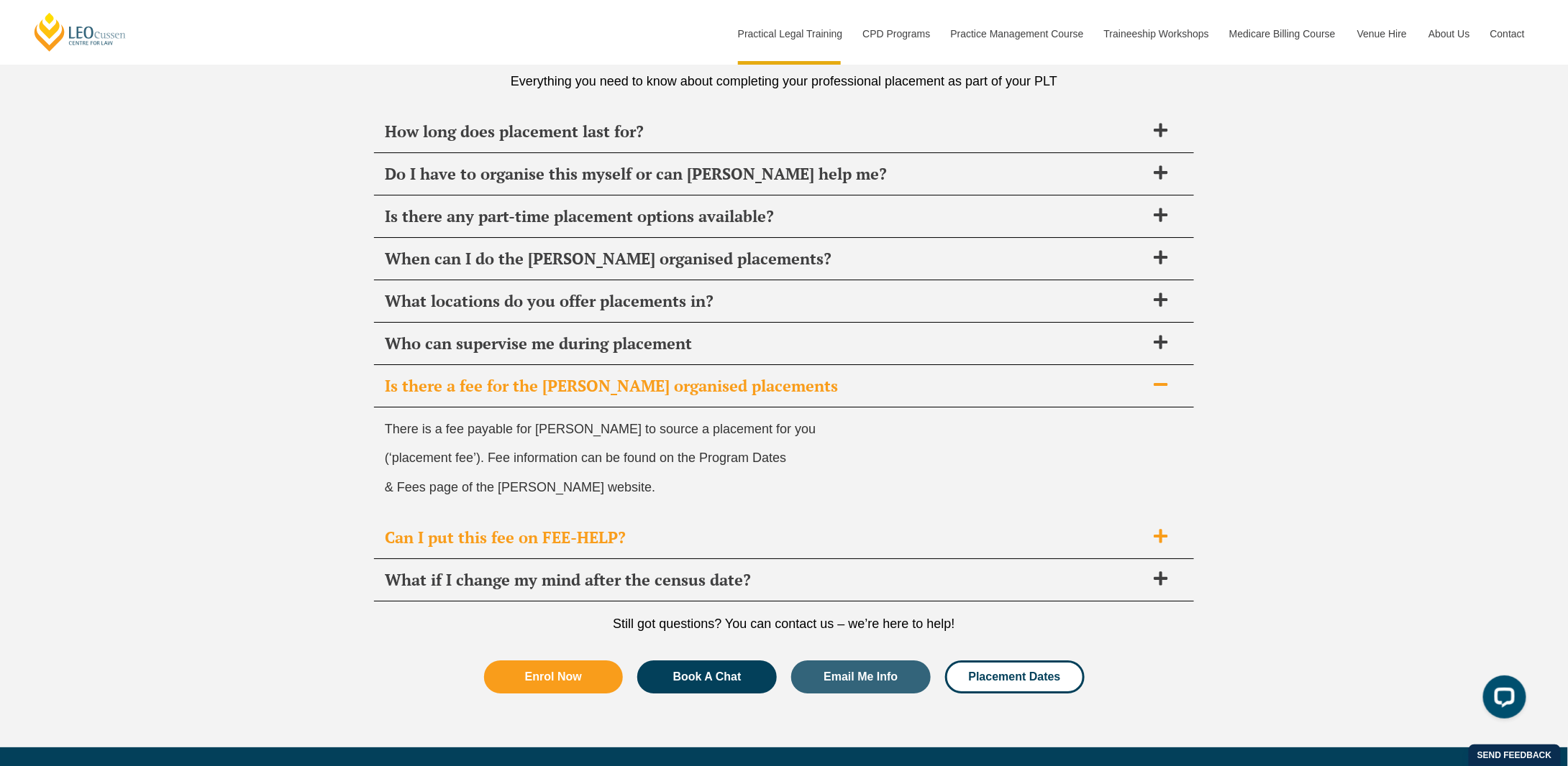
click at [640, 528] on span "Can I put this fee on FEE-HELP?" at bounding box center [765, 538] width 761 height 20
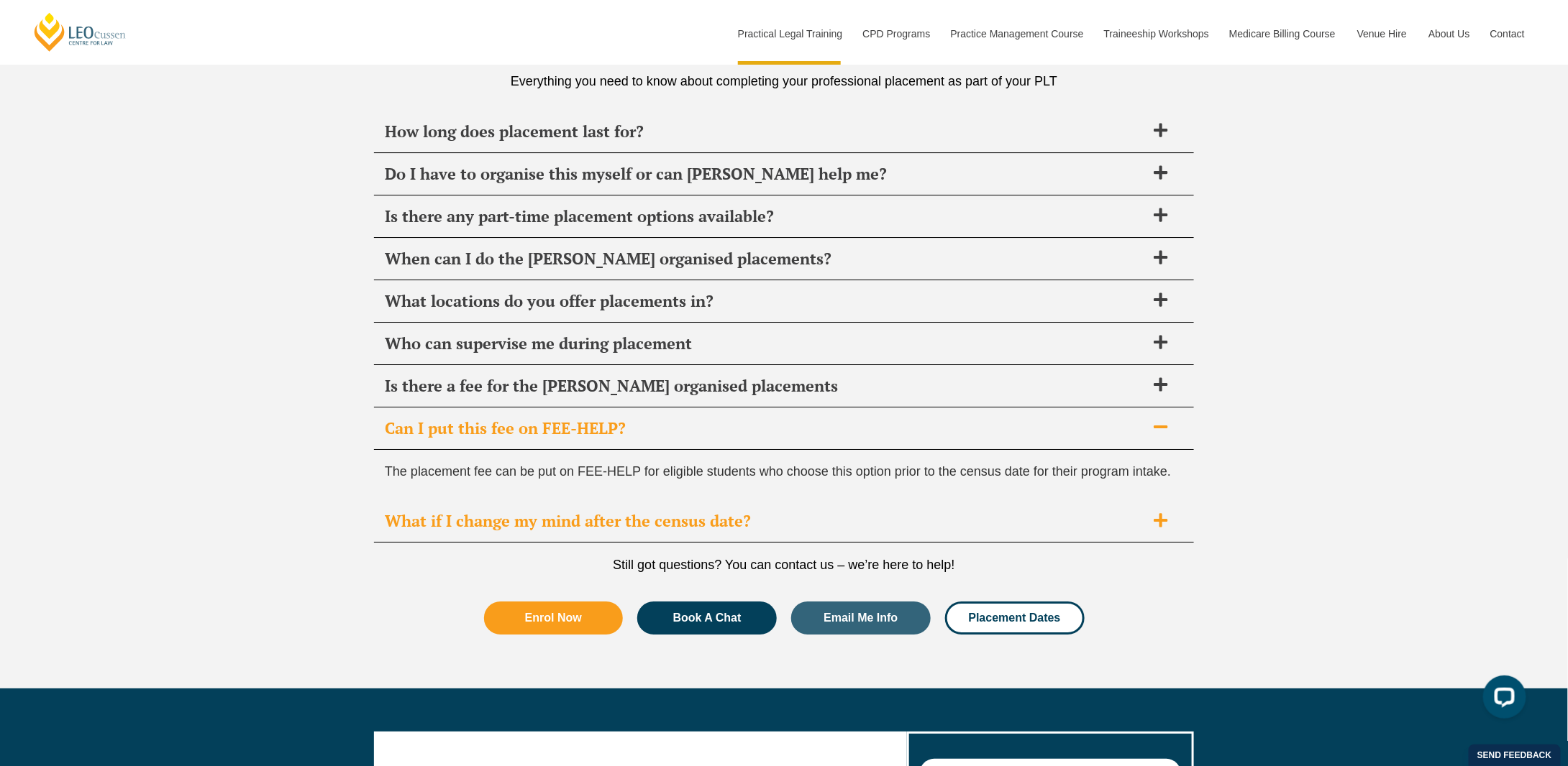
click at [629, 523] on div "What if I change my mind after the census date?" at bounding box center [784, 521] width 819 height 42
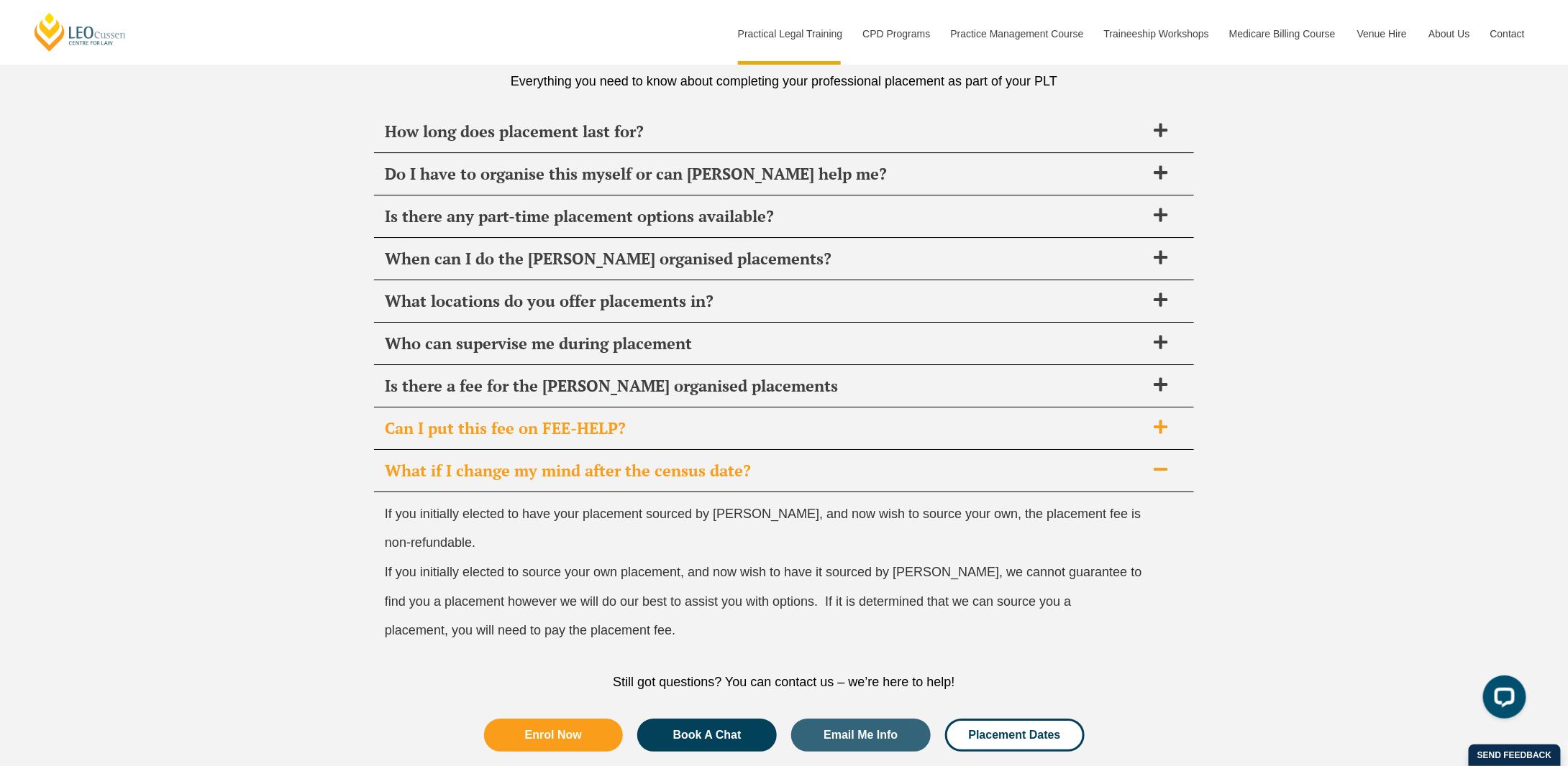
click at [642, 423] on span "Can I put this fee on FEE-HELP?" at bounding box center [765, 428] width 761 height 20
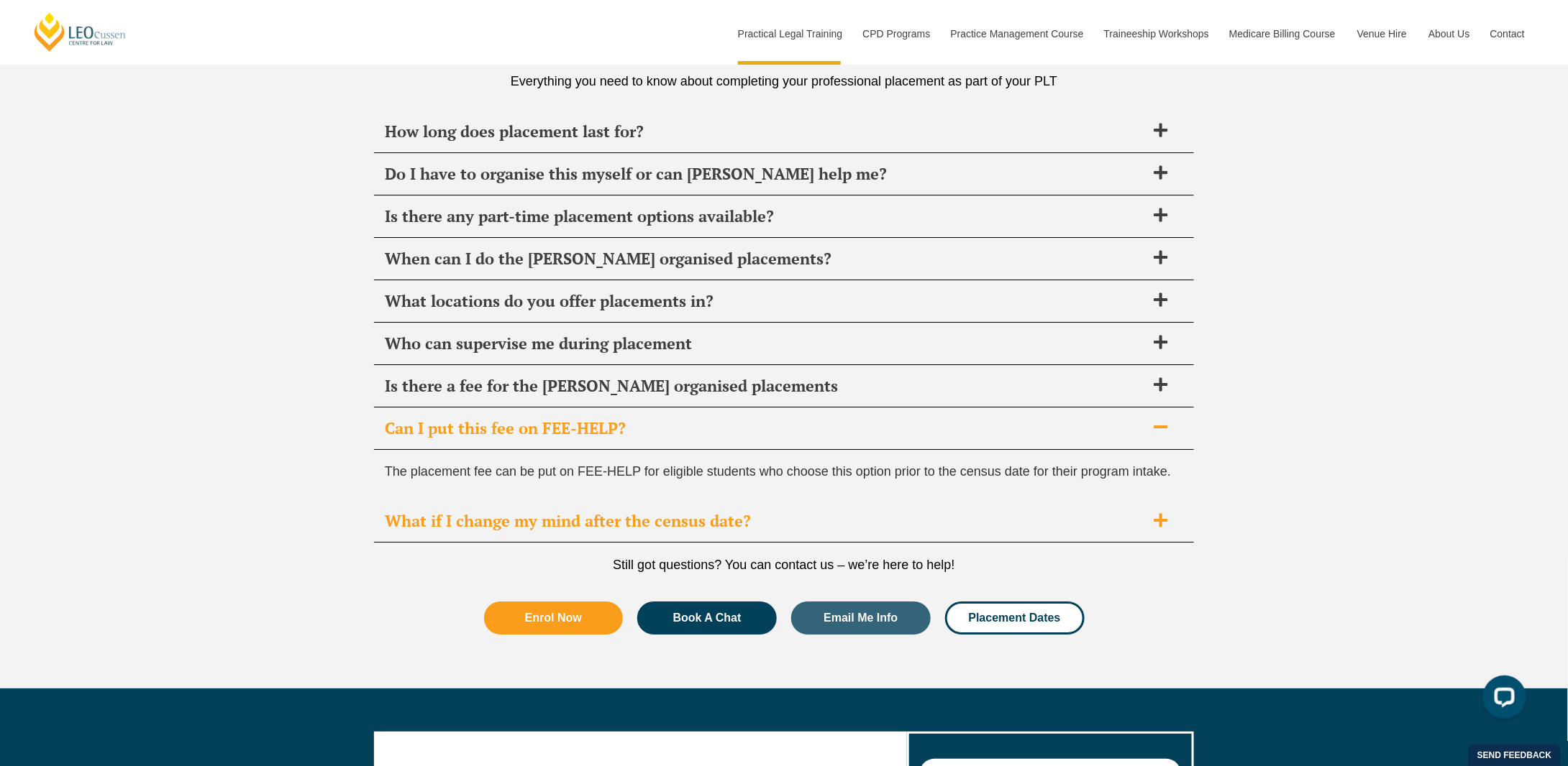
click at [640, 511] on span "What if I change my mind after the census date?" at bounding box center [765, 521] width 761 height 20
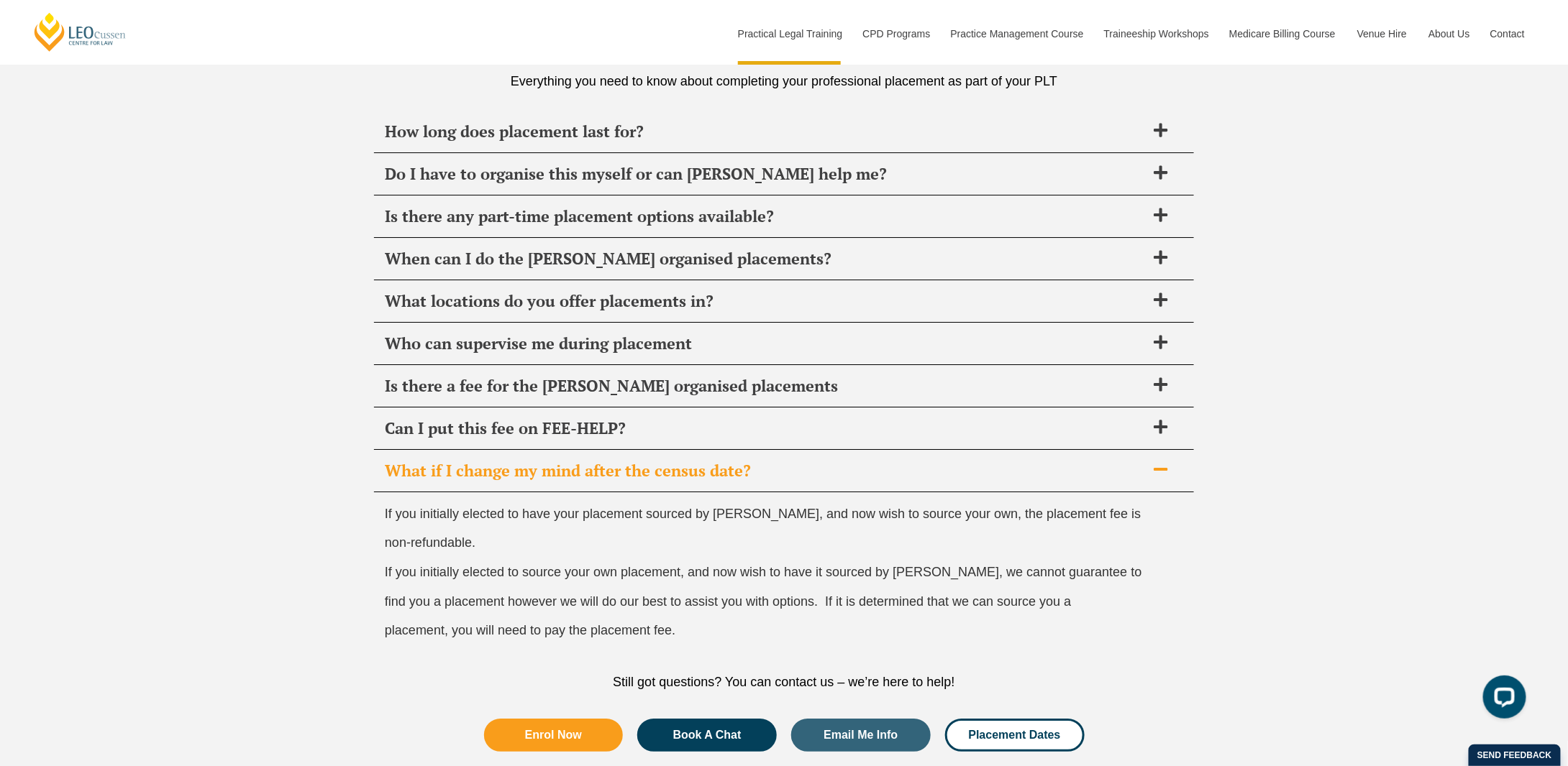
click at [640, 509] on span "If you initially elected to have your placement sourced by Leo Cussen, and now …" at bounding box center [763, 514] width 757 height 14
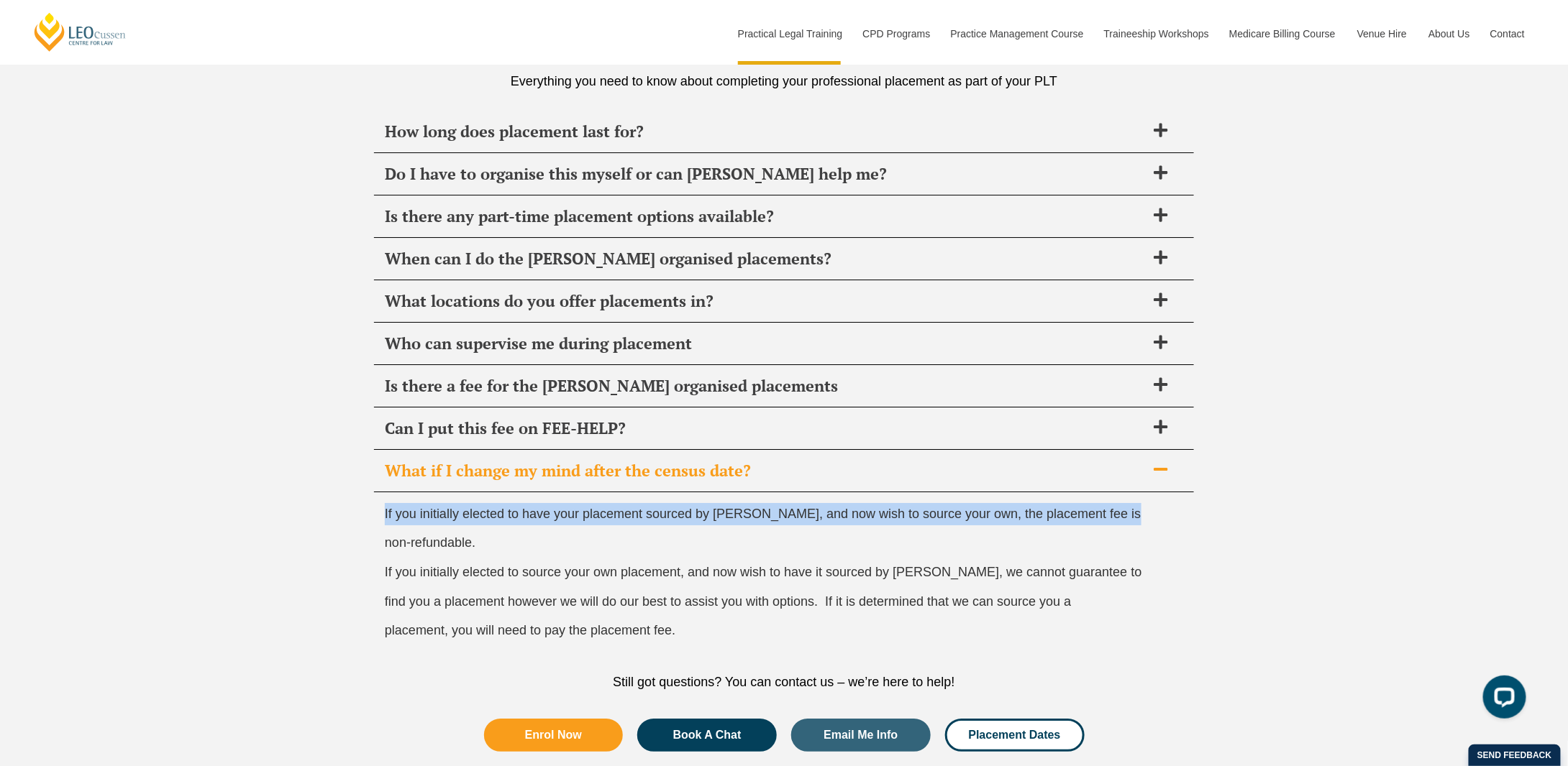
click at [640, 509] on span "If you initially elected to have your placement sourced by Leo Cussen, and now …" at bounding box center [763, 514] width 757 height 14
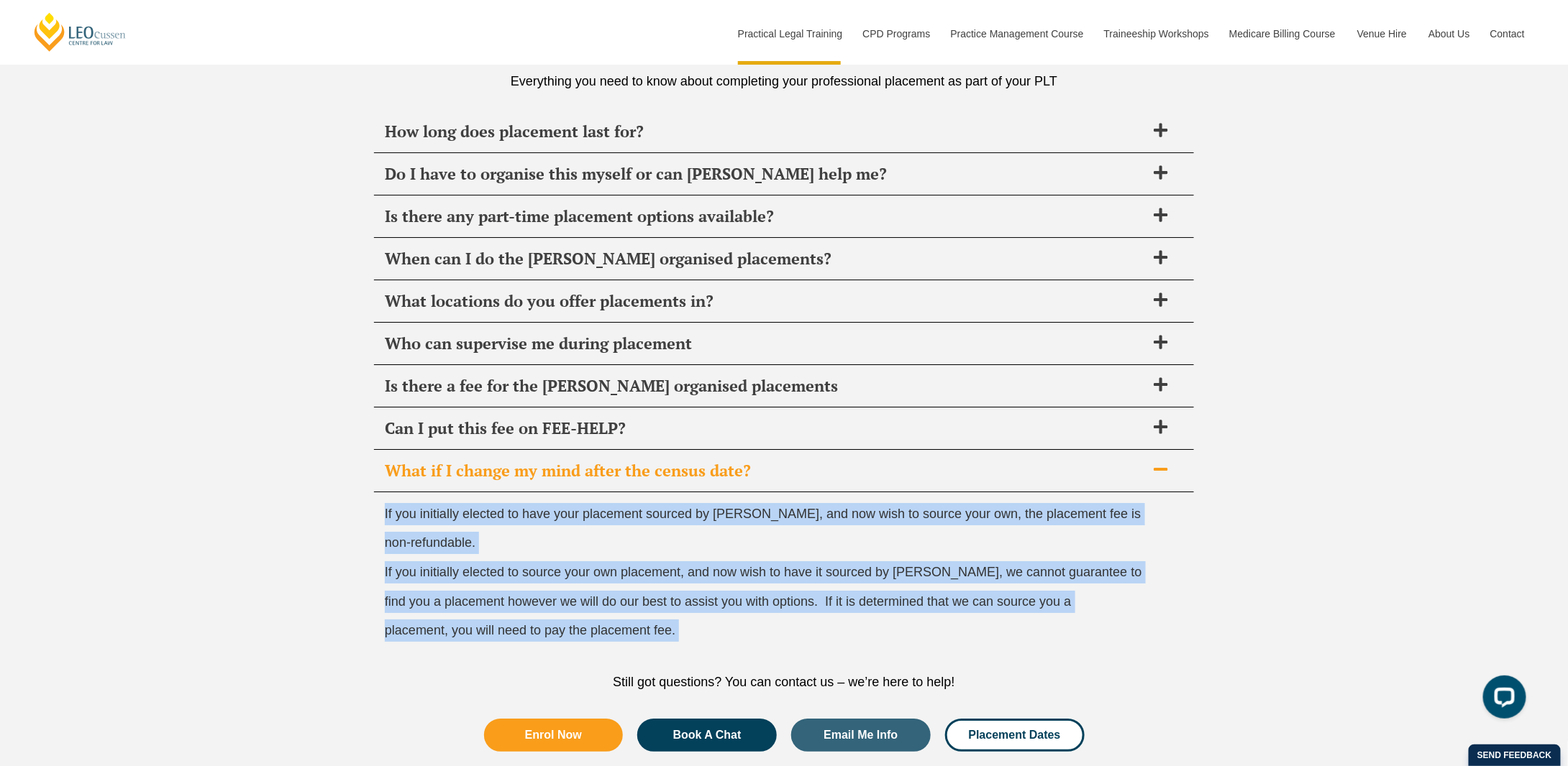
drag, startPoint x: 640, startPoint y: 509, endPoint x: 680, endPoint y: 609, distance: 107.7
click at [680, 609] on div "If you initially elected to have your placement sourced by Leo Cussen, and now …" at bounding box center [784, 576] width 819 height 168
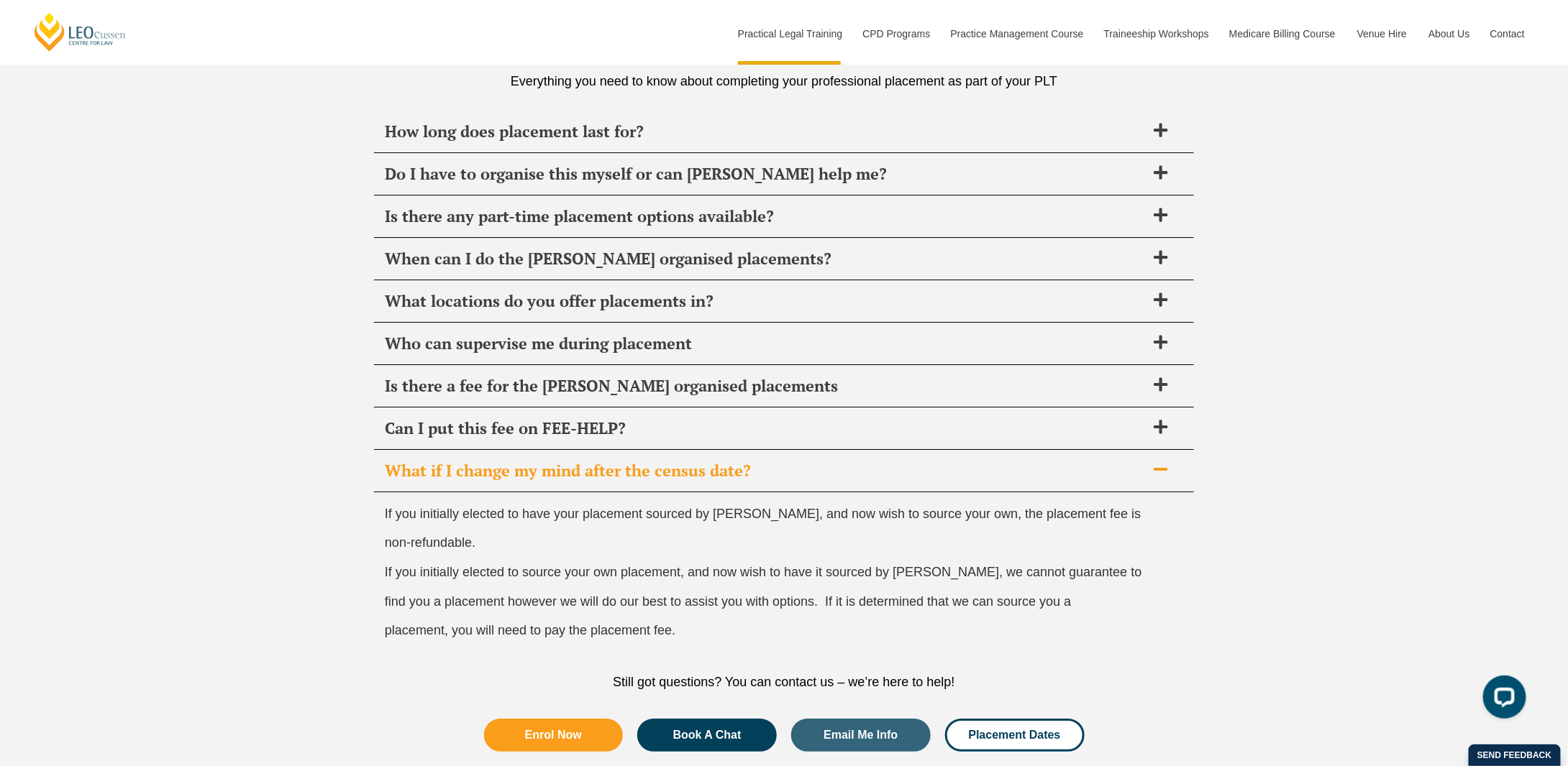
click at [680, 609] on div "If you initially elected to have your placement sourced by Leo Cussen, and now …" at bounding box center [784, 576] width 819 height 168
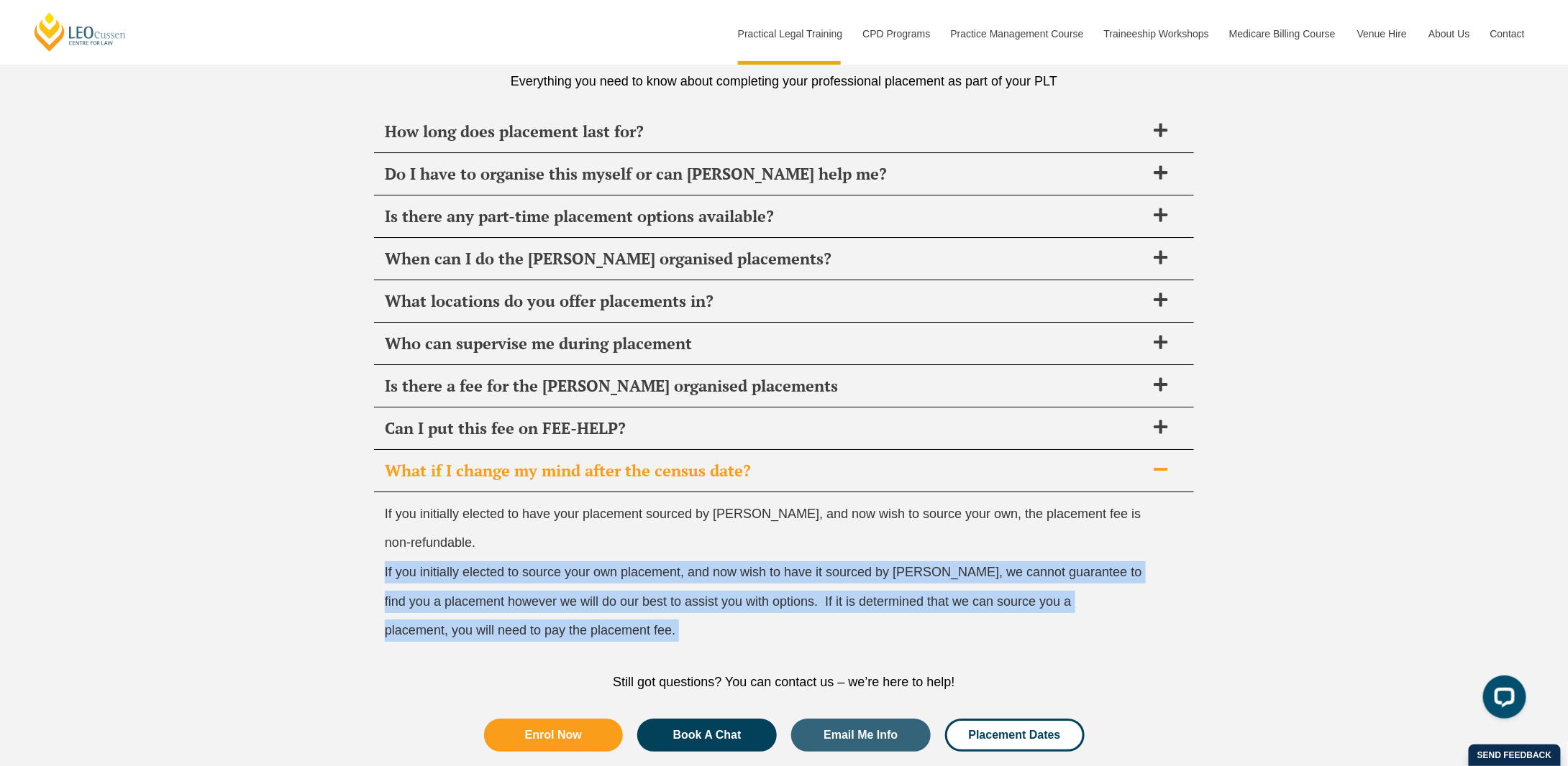
drag, startPoint x: 680, startPoint y: 609, endPoint x: 694, endPoint y: 557, distance: 53.9
click at [694, 557] on div "If you initially elected to have your placement sourced by Leo Cussen, and now …" at bounding box center [784, 576] width 819 height 168
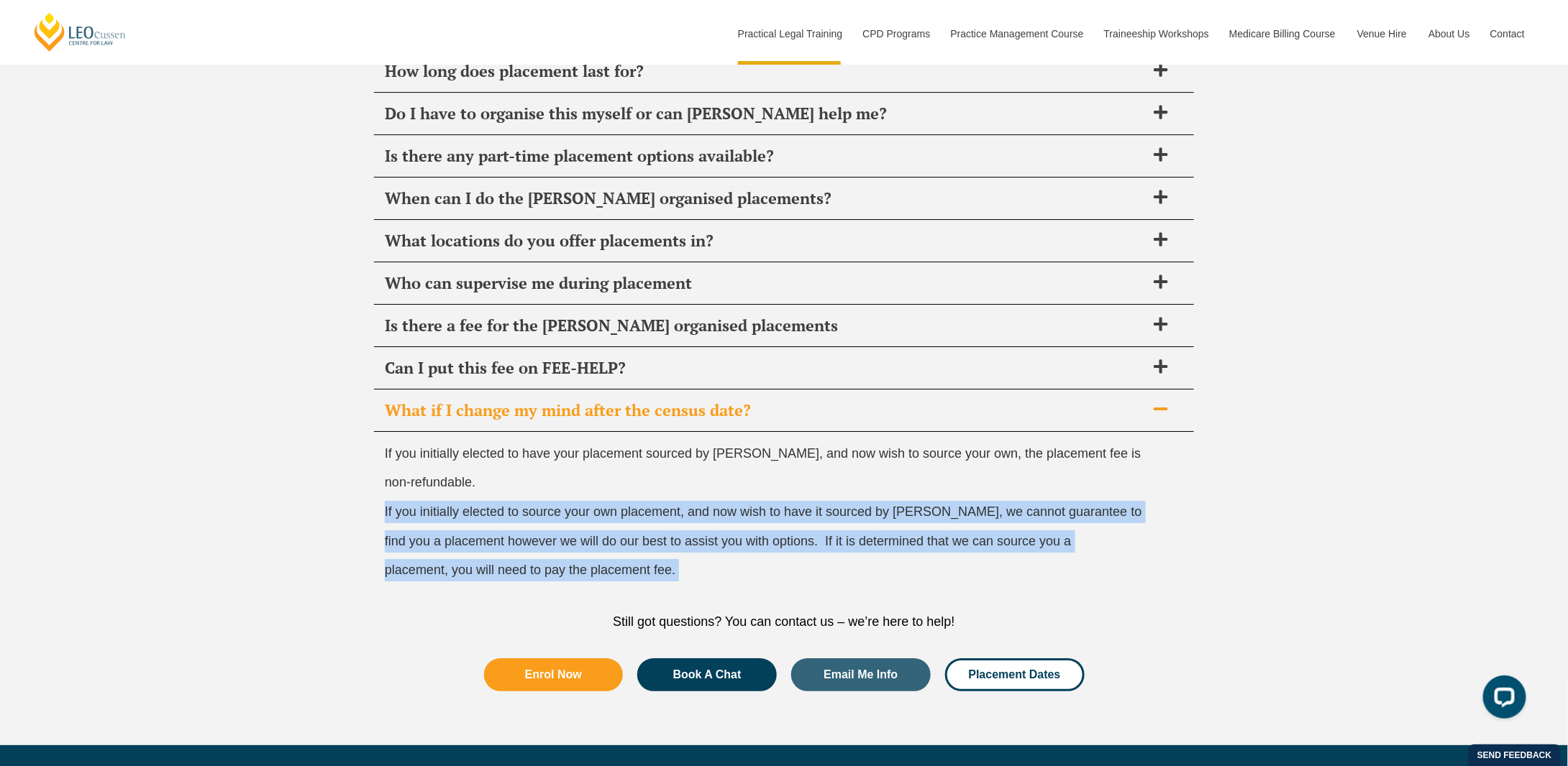
scroll to position [5247, 0]
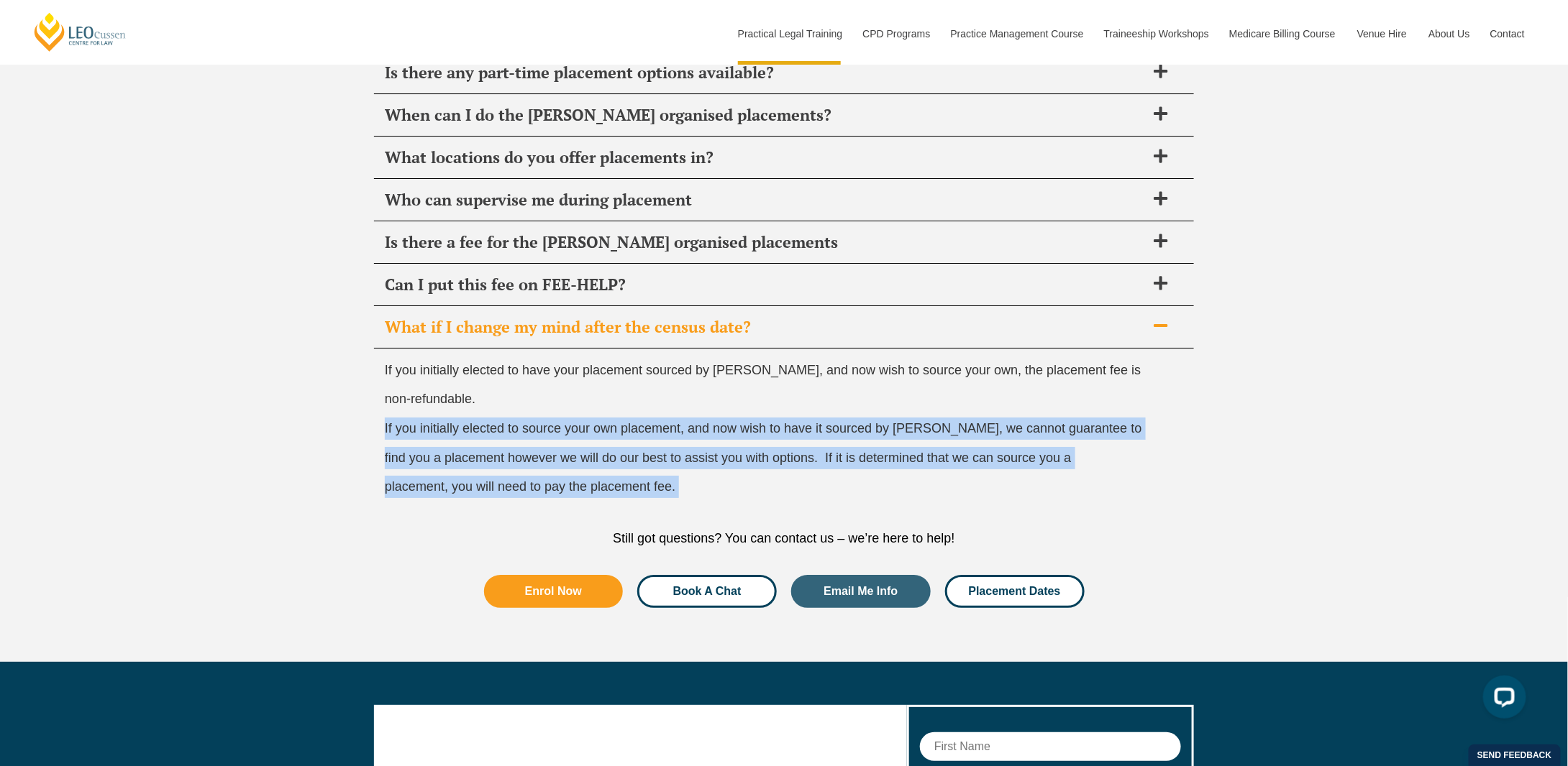
click at [704, 586] on span "Book A Chat" at bounding box center [707, 591] width 68 height 12
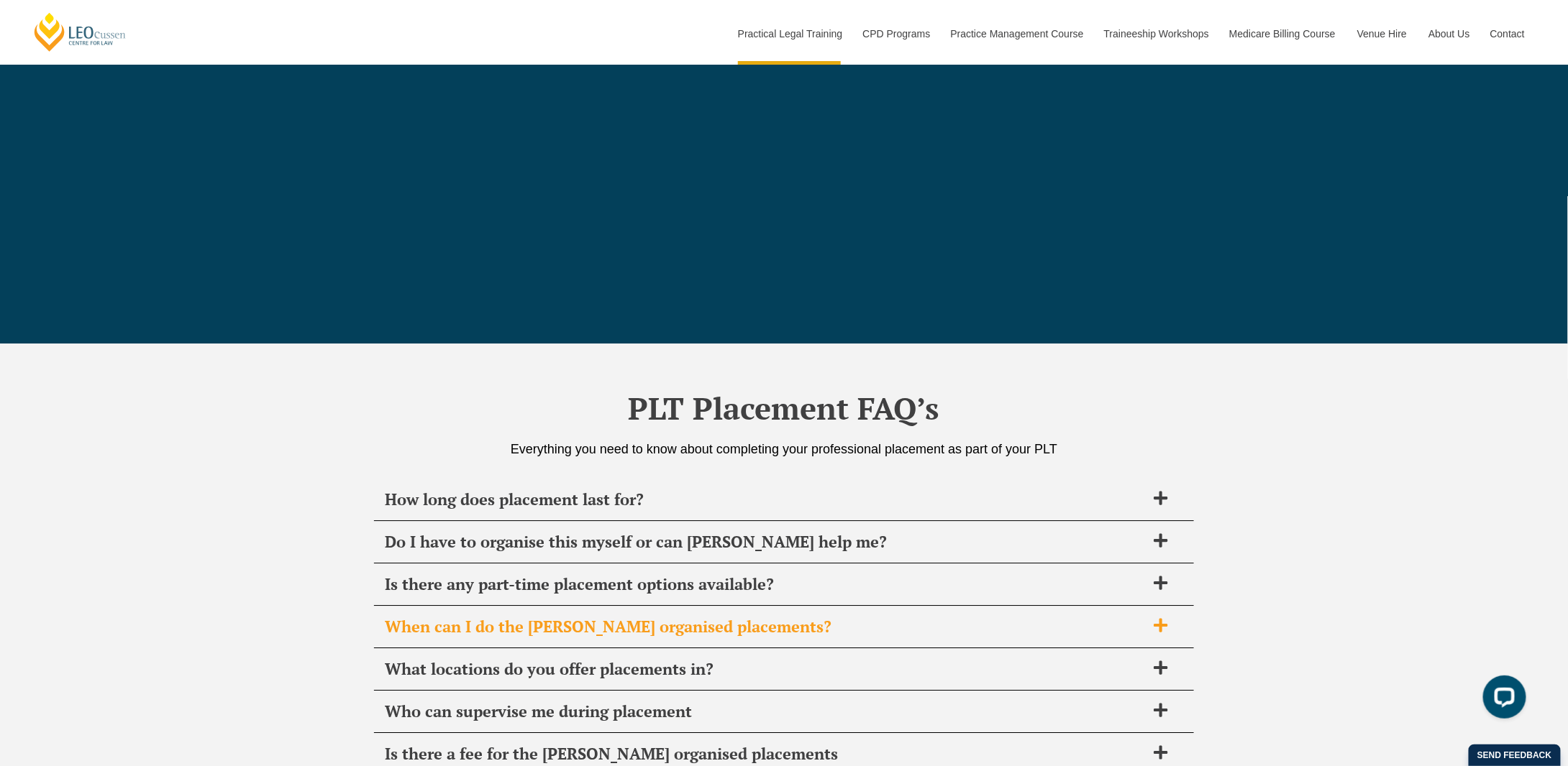
scroll to position [4442, 0]
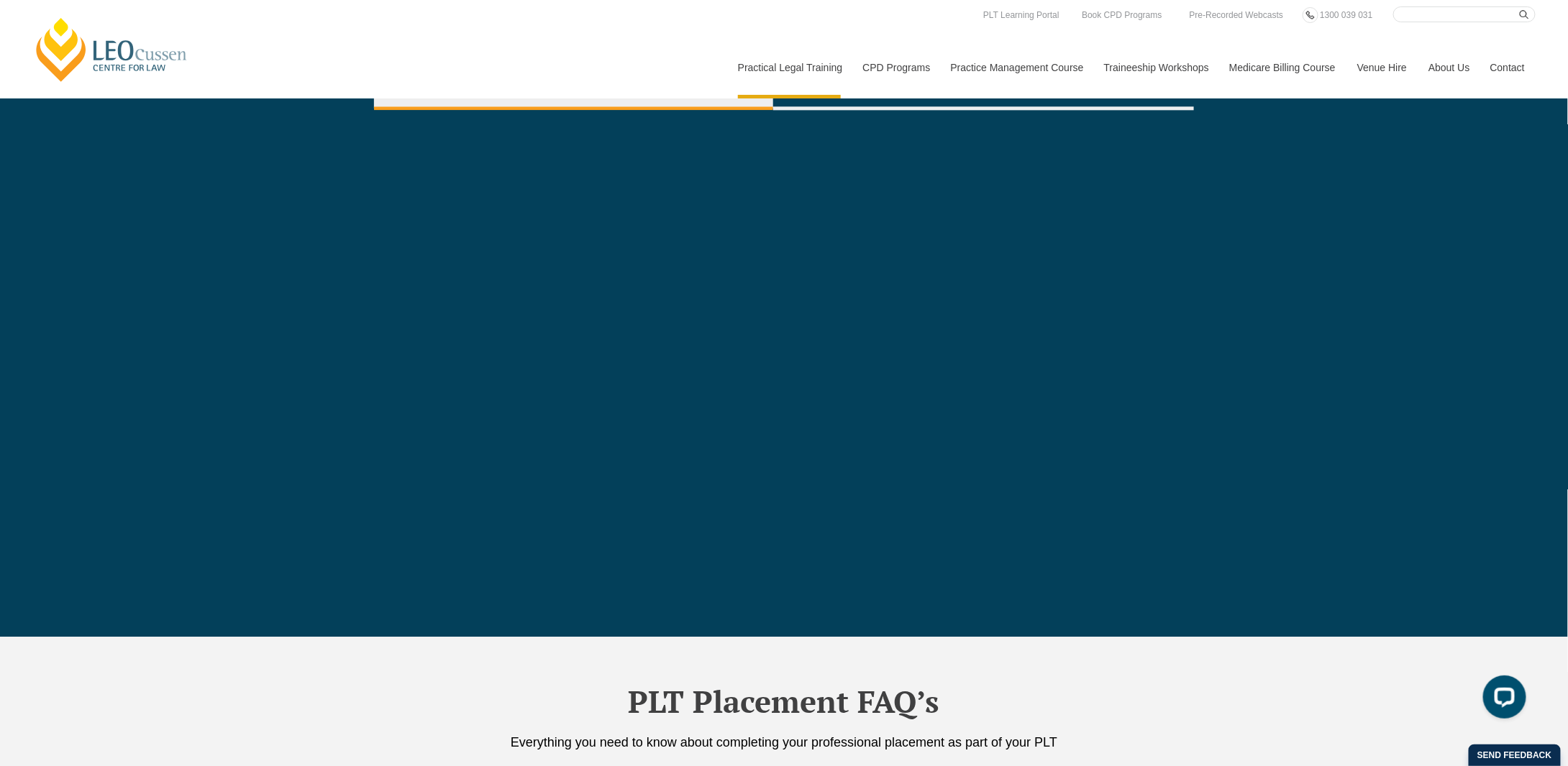
click at [1509, 77] on link "Contact" at bounding box center [1507, 67] width 56 height 62
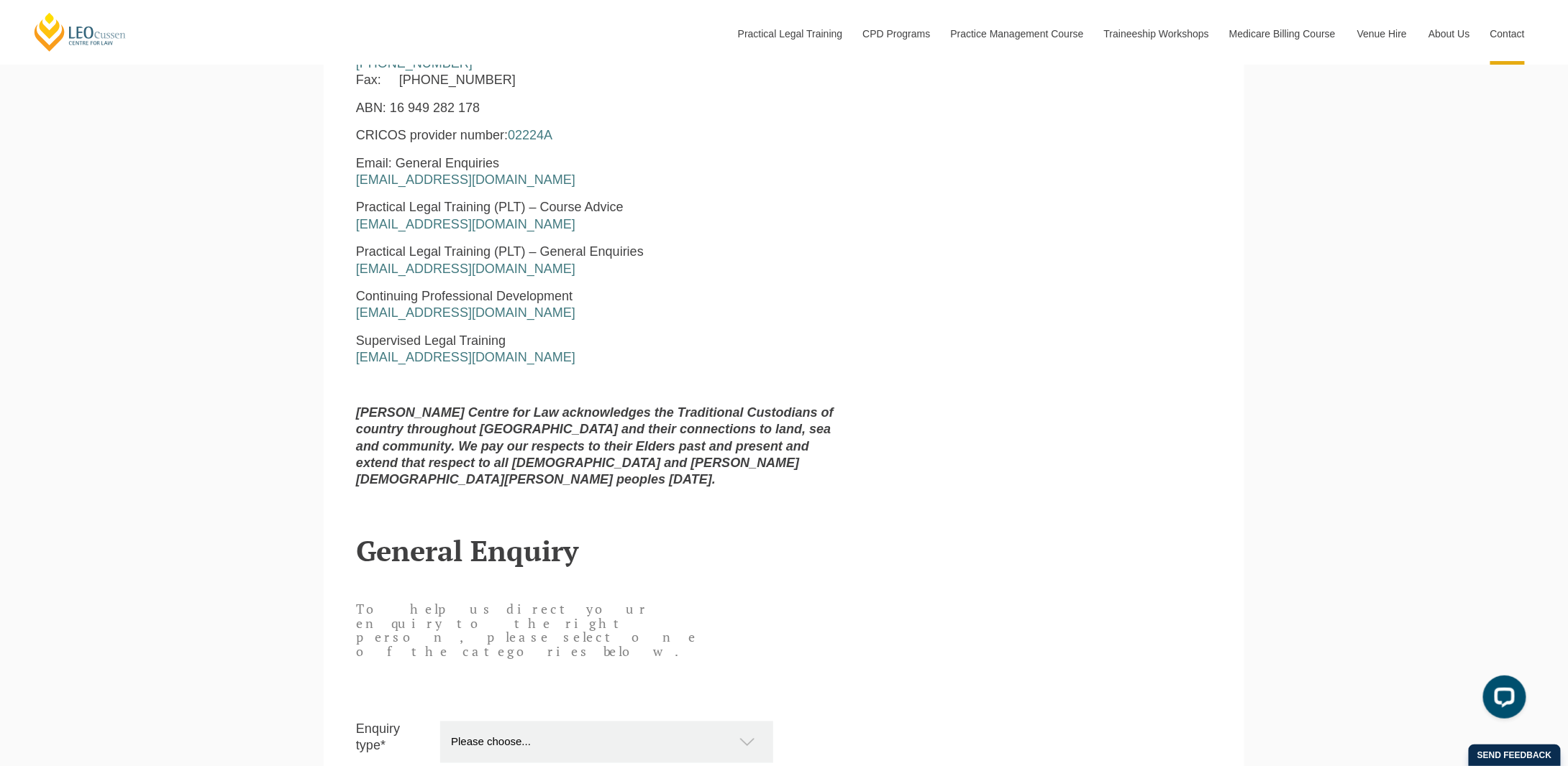
scroll to position [935, 0]
